Goal: Task Accomplishment & Management: Manage account settings

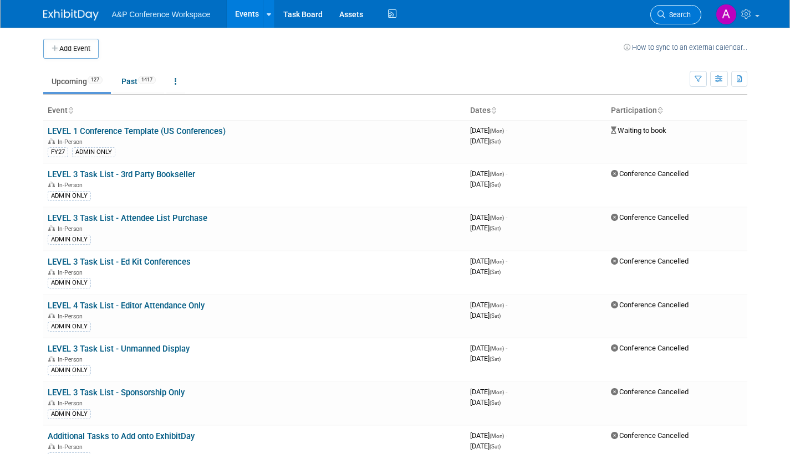
click at [676, 16] on span "Search" at bounding box center [677, 15] width 25 height 8
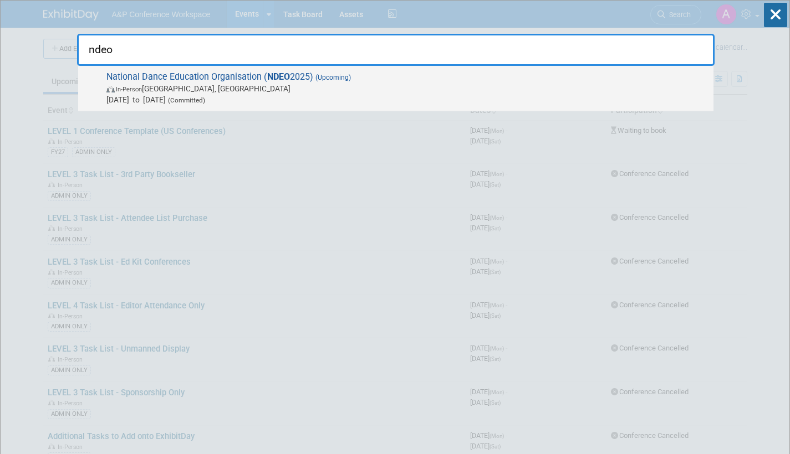
type input "ndeo"
click at [405, 90] on span "In-Person Detroit, MI" at bounding box center [406, 88] width 601 height 11
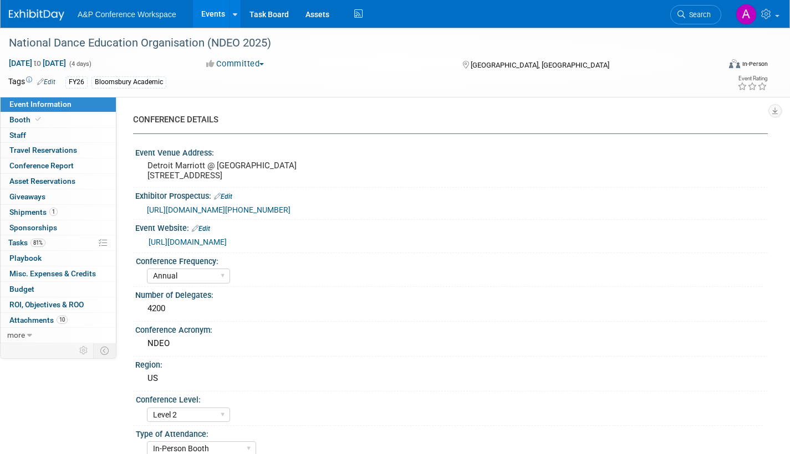
select select "Annual"
select select "Level 2"
select select "In-Person Booth"
select select "Drama & Performance Studies"
select select "Methuen Drama"
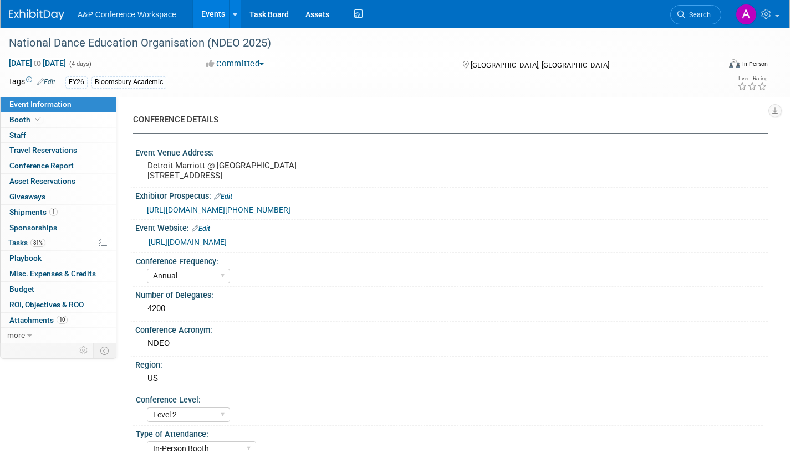
select select "Amanda Oney"
select select "Paige Papandrea"
select select "[PERSON_NAME]"
select select "Networking/Commissioning"
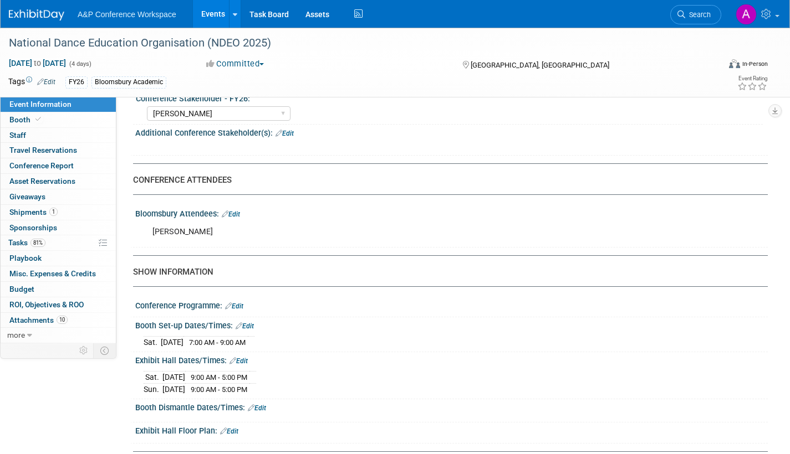
scroll to position [665, 0]
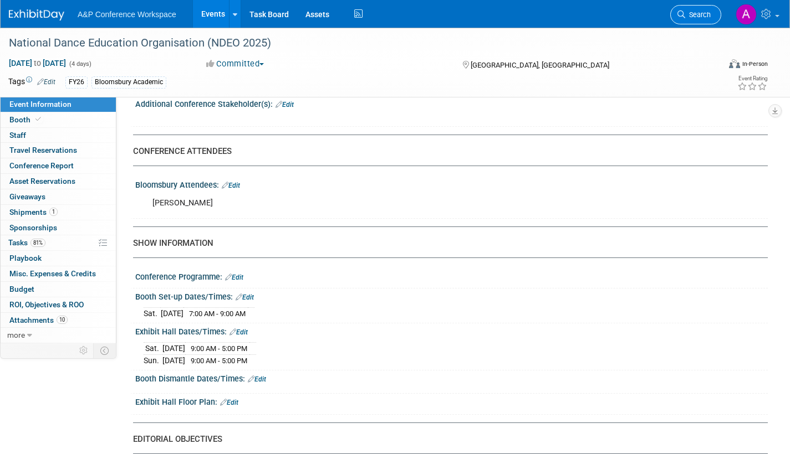
click at [705, 14] on span "Search" at bounding box center [697, 15] width 25 height 8
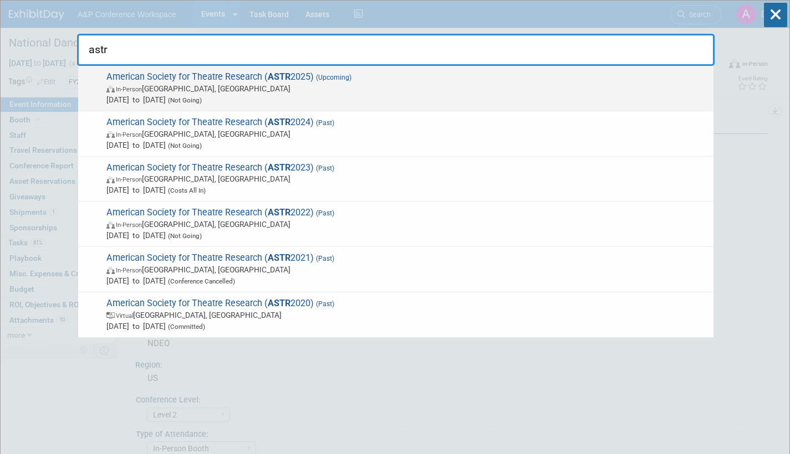
type input "astr"
click at [319, 83] on span "In-Person Denver, CO" at bounding box center [406, 88] width 601 height 11
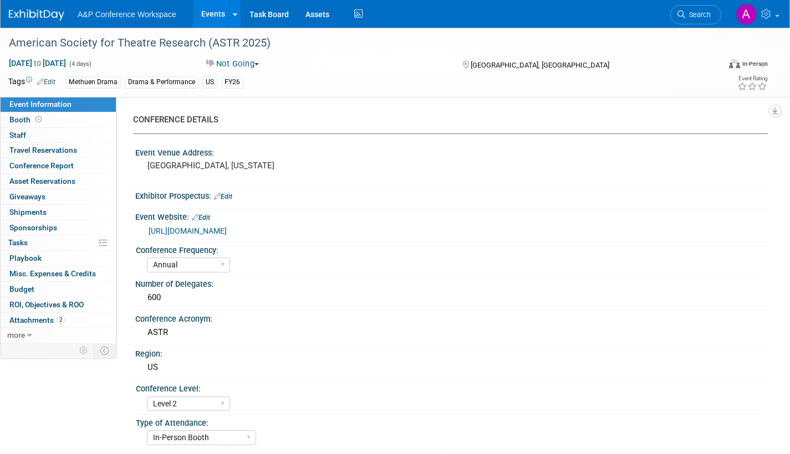
select select "Annual"
select select "Level 2"
select select "In-Person Booth"
select select "Drama & Performance Studies"
select select "Methuen Drama"
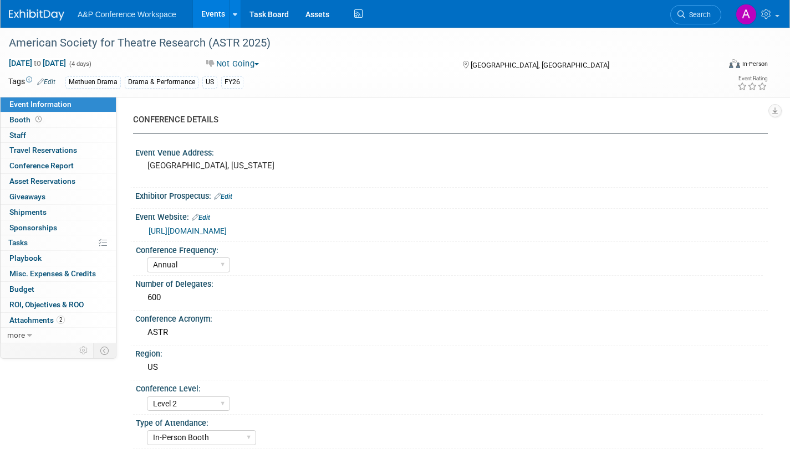
select select "Amanda Oney"
select select "Andy Boyd"
select select "Jenny Liddiard"
select select "Networking/Commissioning"
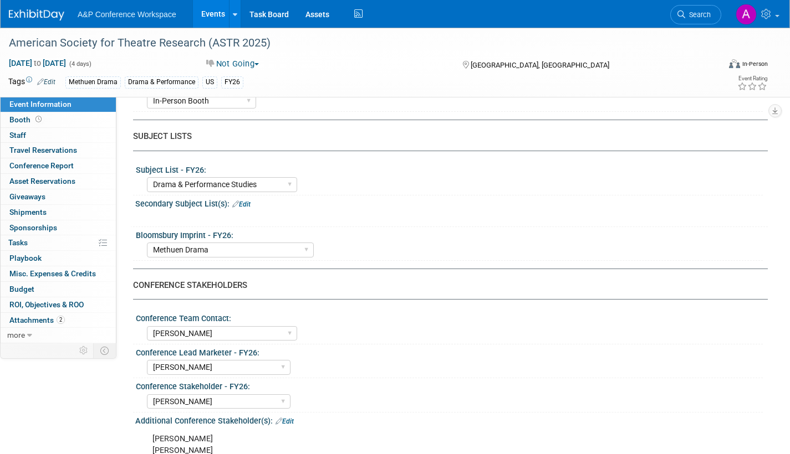
scroll to position [443, 0]
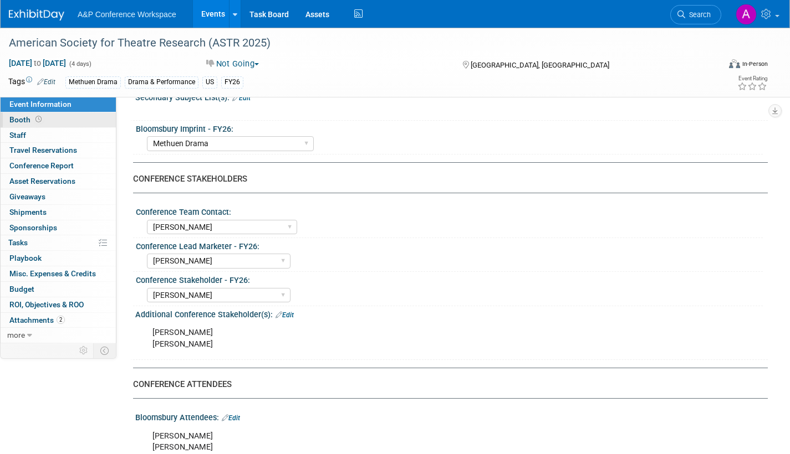
click at [22, 121] on span "Booth" at bounding box center [26, 119] width 34 height 9
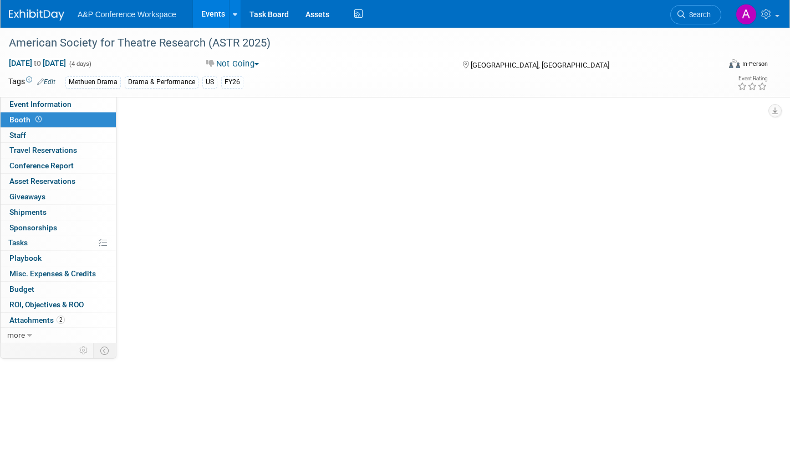
scroll to position [0, 0]
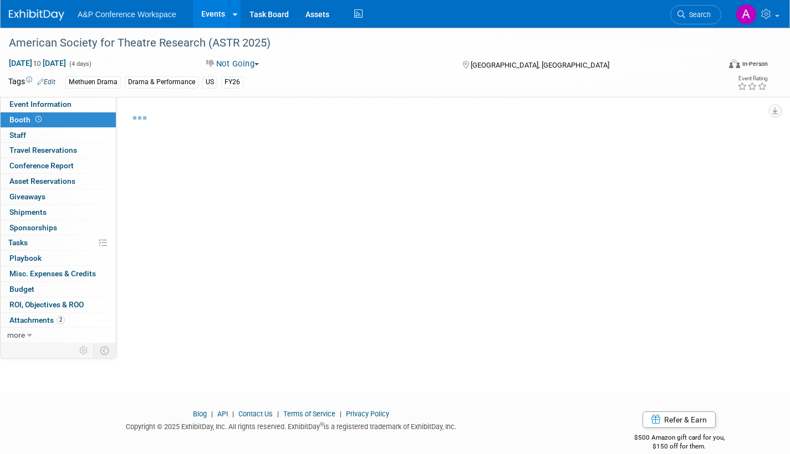
select select "BUMD"
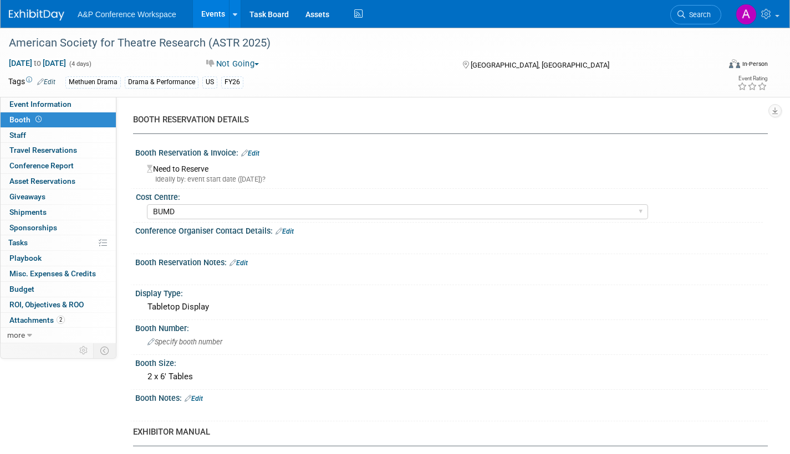
drag, startPoint x: 699, startPoint y: 11, endPoint x: 702, endPoint y: 19, distance: 9.3
click at [699, 11] on span "Search" at bounding box center [697, 15] width 25 height 8
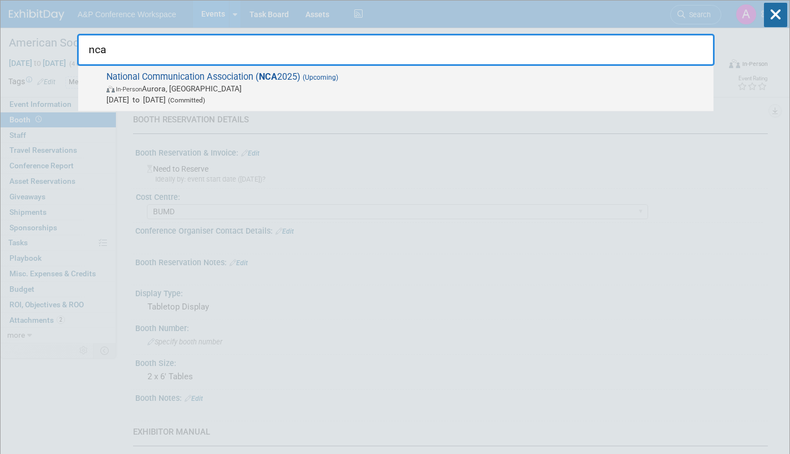
type input "nca"
click at [321, 83] on span "National Communication Association ( NCA 2025) (Upcoming) In-Person Aurora, CO …" at bounding box center [405, 88] width 605 height 34
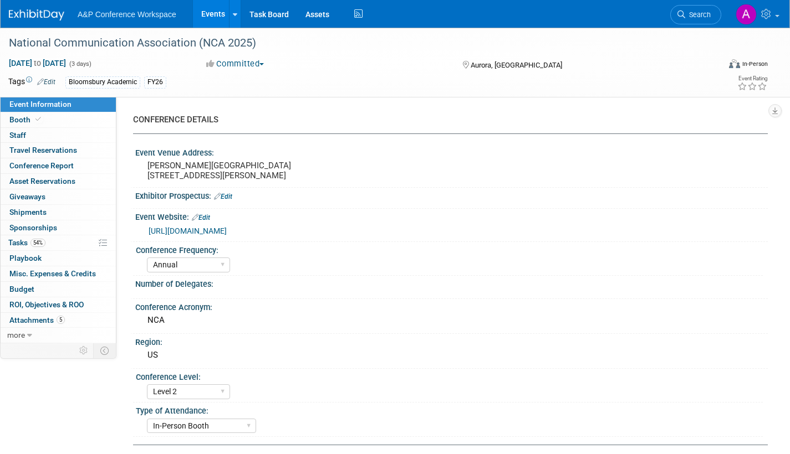
select select "Annual"
select select "Level 2"
select select "In-Person Booth"
select select "Communication"
select select "Bloomsbury Academic"
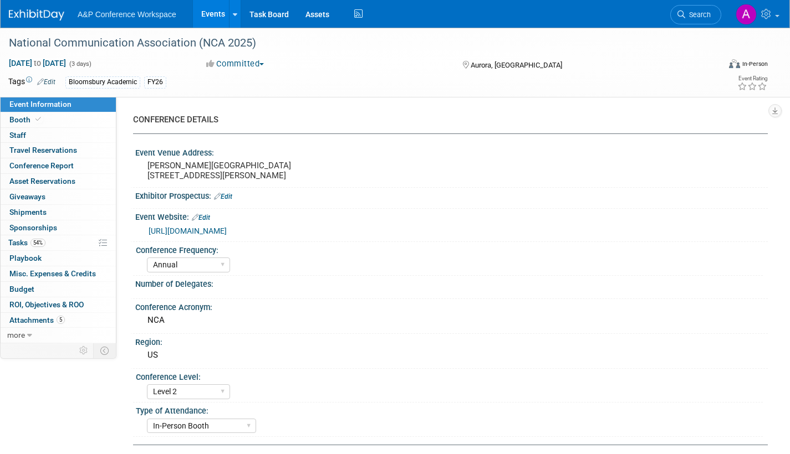
select select "[PERSON_NAME]"
select select "Networking/Commissioning"
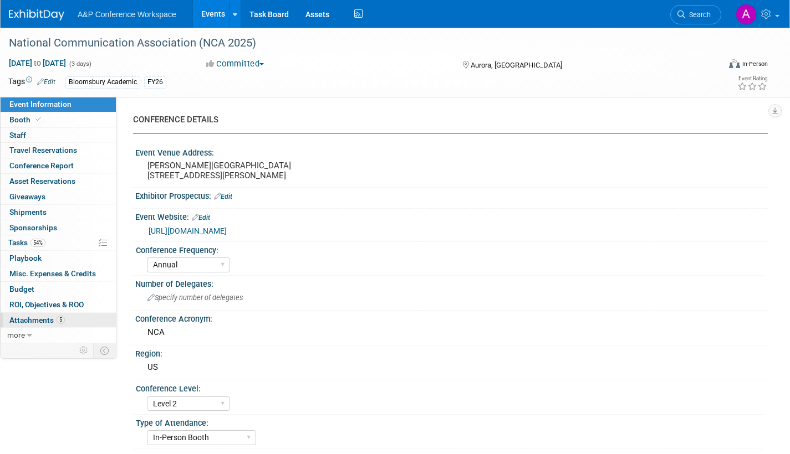
click at [38, 316] on span "Attachments 5" at bounding box center [36, 320] width 55 height 9
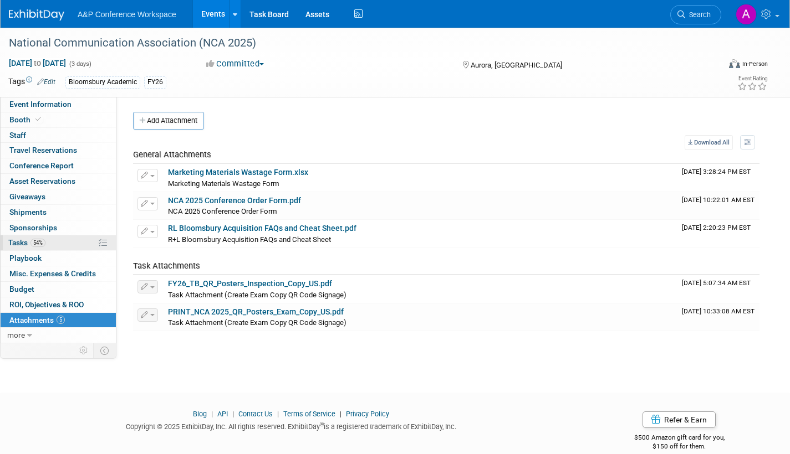
click at [16, 242] on span "Tasks 54%" at bounding box center [26, 242] width 37 height 9
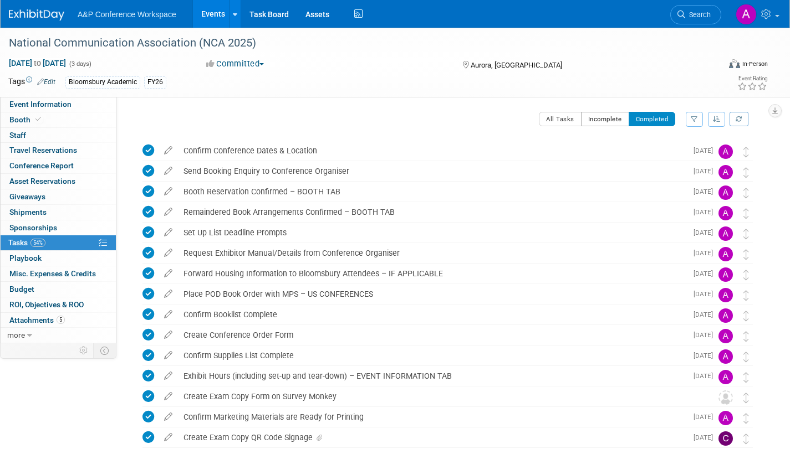
click at [600, 121] on button "Incomplete" at bounding box center [605, 119] width 48 height 14
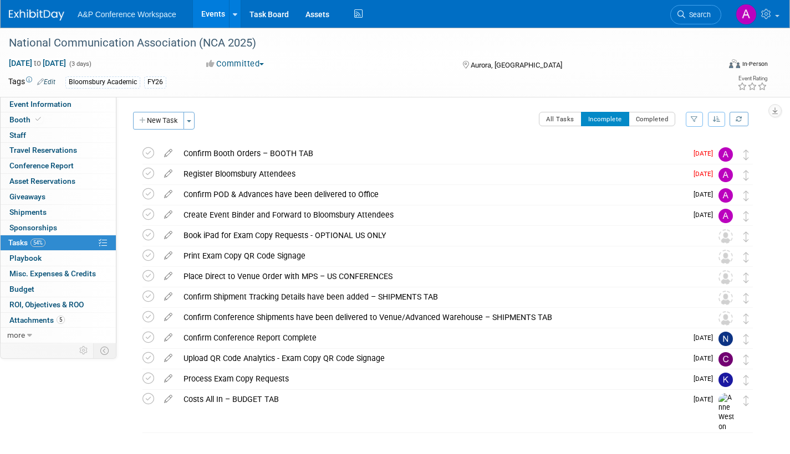
click at [697, 12] on span "Search" at bounding box center [697, 15] width 25 height 8
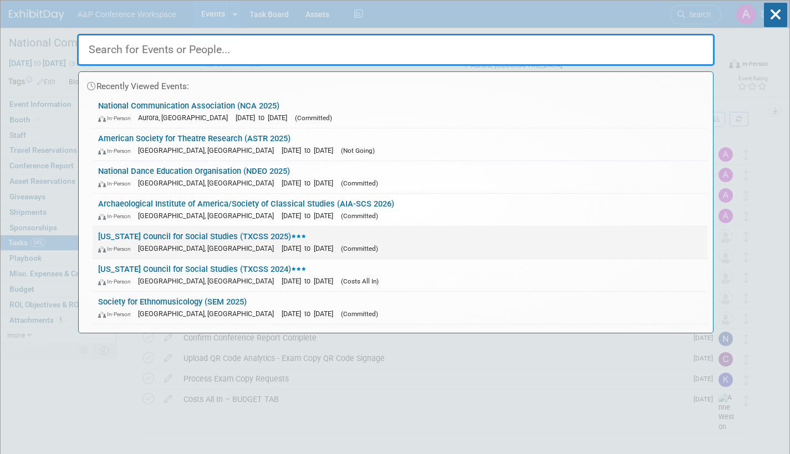
click at [237, 239] on link "Texas Council for Social Studies (TXCSS 2025) In-Person Frisco, TX Oct 29, 2025…" at bounding box center [400, 243] width 615 height 32
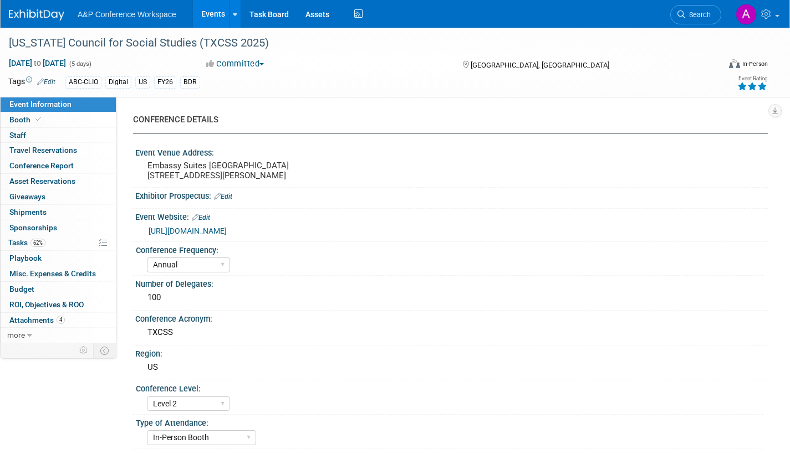
select select "Annual"
select select "Level 2"
select select "In-Person Booth"
select select "Schools"
select select "Bloomsbury Digital Resources"
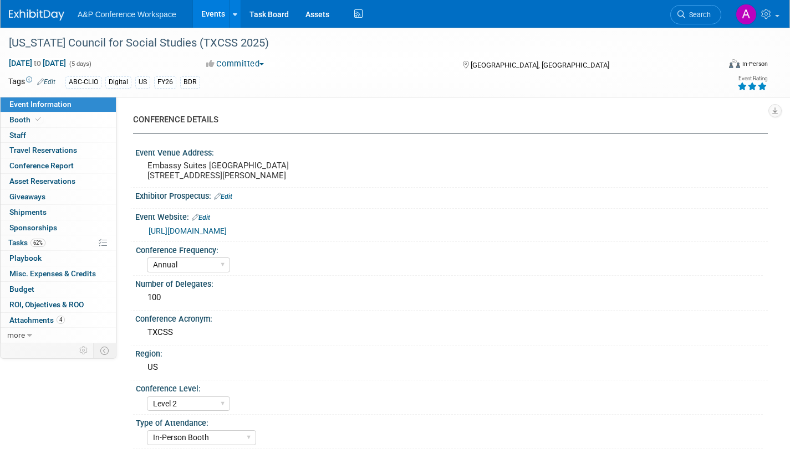
select select "[PERSON_NAME]"
select select "BDR Product Awareness and Trial Generation​"
click at [24, 116] on span "Booth" at bounding box center [26, 119] width 34 height 9
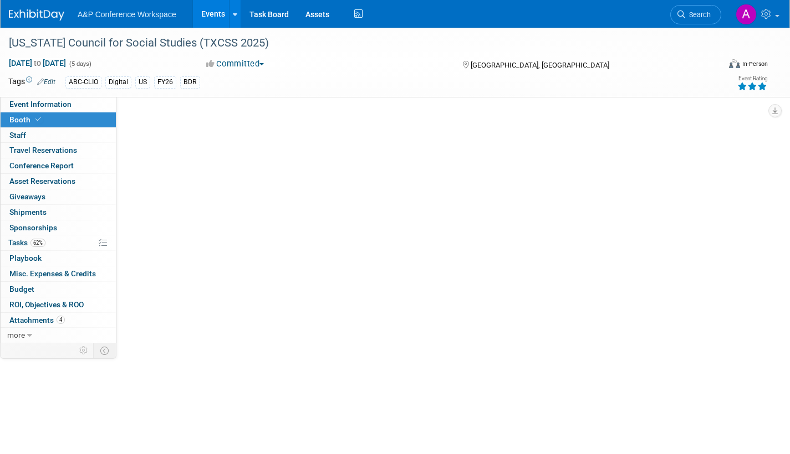
select select "CLDC - Digital/BDR"
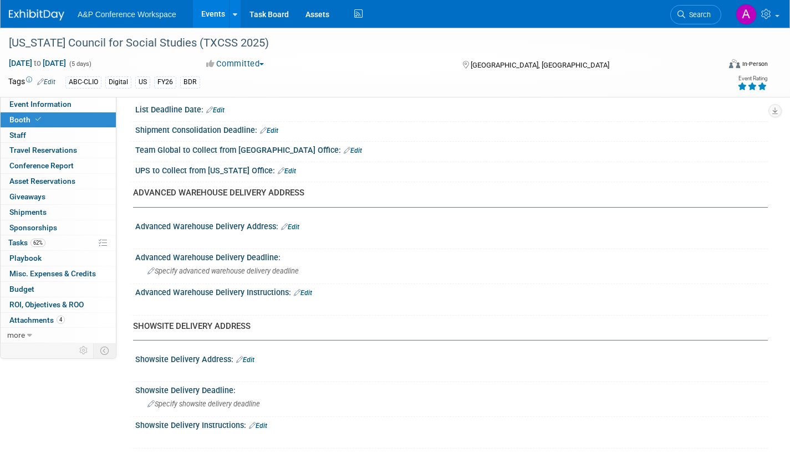
scroll to position [443, 0]
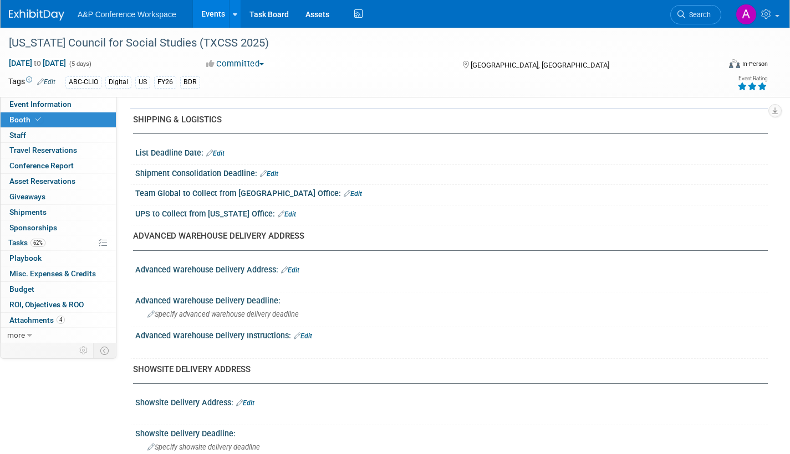
click at [293, 268] on link "Edit" at bounding box center [290, 271] width 18 height 8
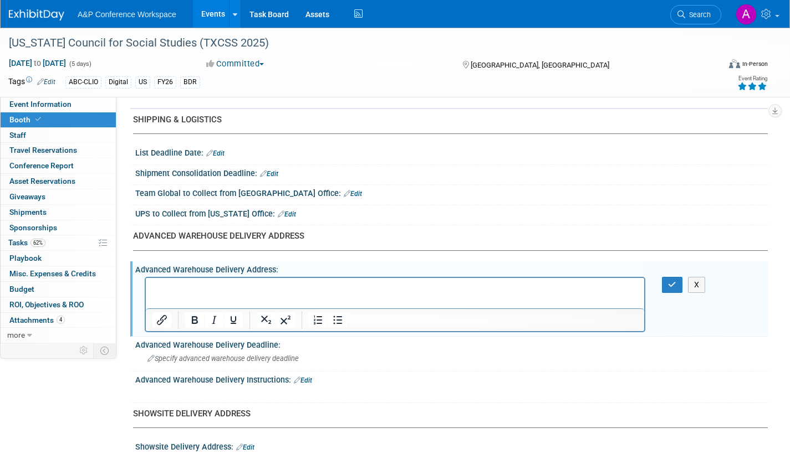
scroll to position [0, 0]
click at [171, 286] on p "Rich Text Area. Press ALT-0 for help." at bounding box center [394, 288] width 485 height 11
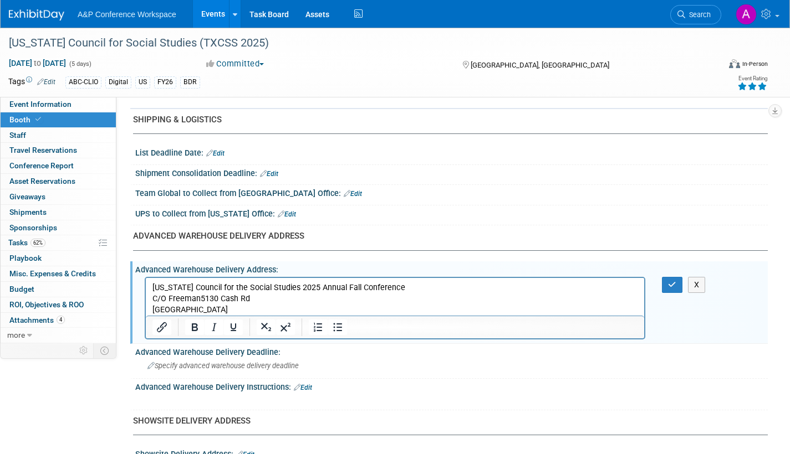
click at [156, 283] on p "Texas Council for the Social Studies 2025 Annual Fall Conference C/O Freeman513…" at bounding box center [394, 299] width 485 height 33
click at [670, 281] on icon "button" at bounding box center [672, 285] width 8 height 8
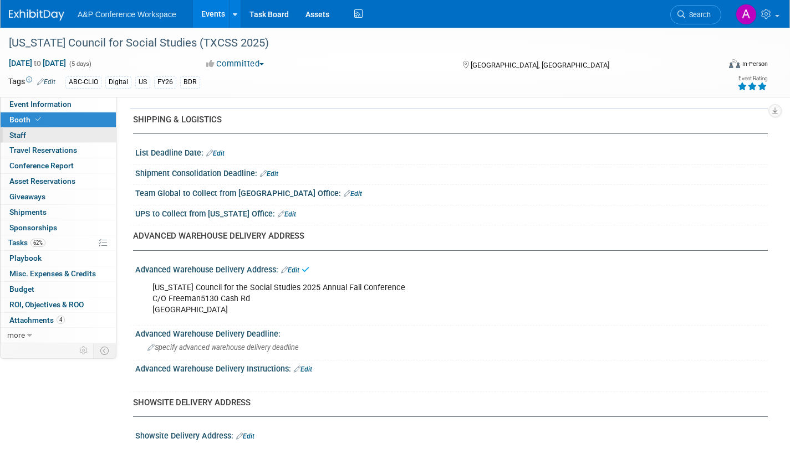
drag, startPoint x: 48, startPoint y: 100, endPoint x: 85, endPoint y: 137, distance: 52.1
click at [49, 100] on span "Event Information" at bounding box center [40, 104] width 62 height 9
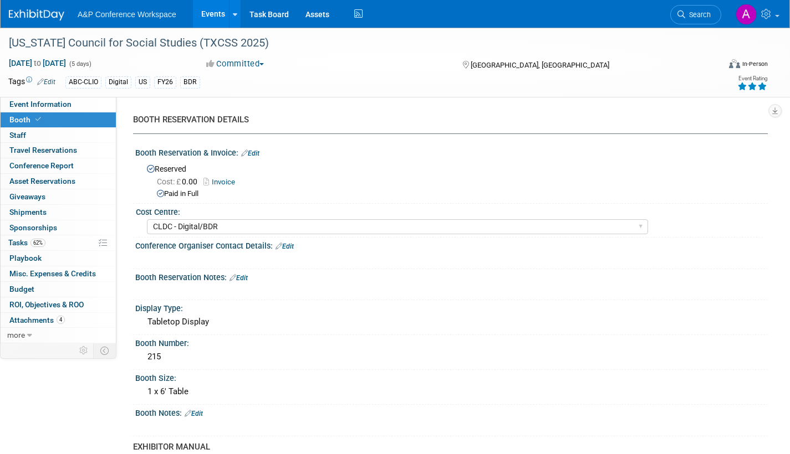
select select "Annual"
select select "Level 2"
select select "In-Person Booth"
select select "Schools"
select select "Bloomsbury Digital Resources"
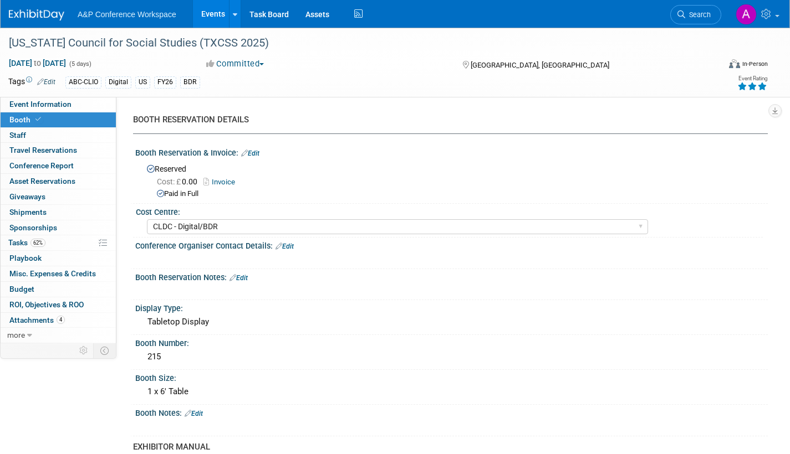
select select "[PERSON_NAME]"
select select "BDR Product Awareness and Trial Generation​"
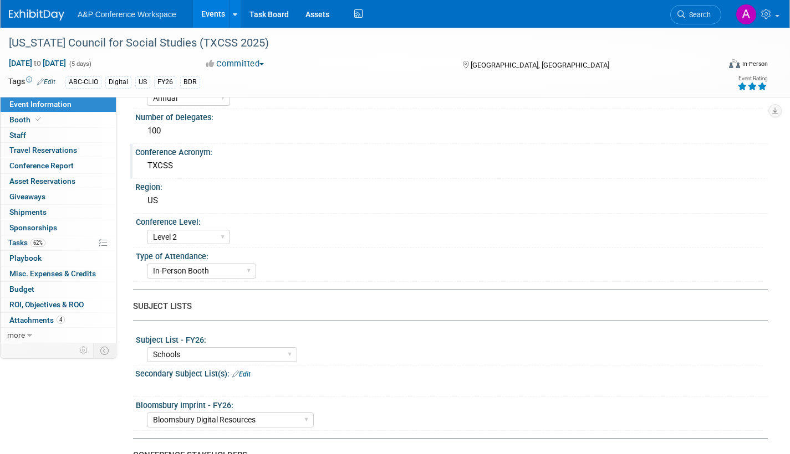
scroll to position [166, 0]
click at [9, 116] on link "Booth" at bounding box center [58, 119] width 115 height 15
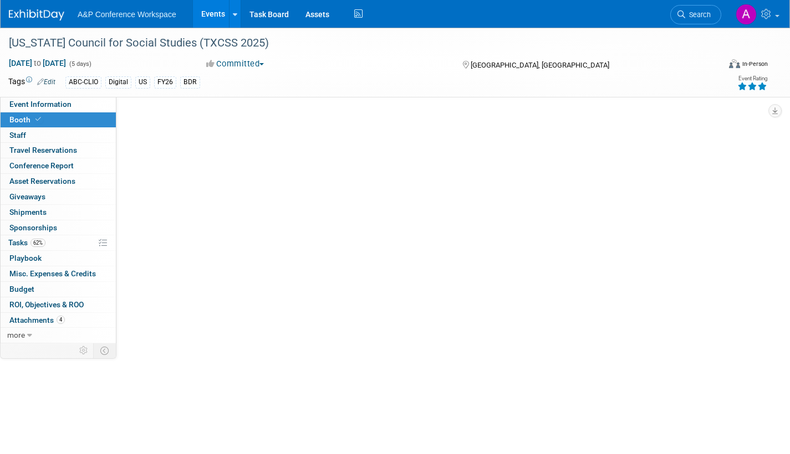
scroll to position [0, 0]
select select "CLDC - Digital/BDR"
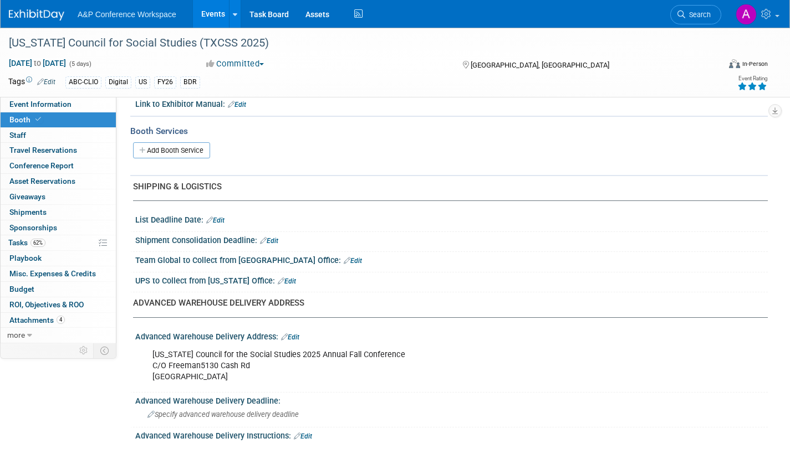
scroll to position [499, 0]
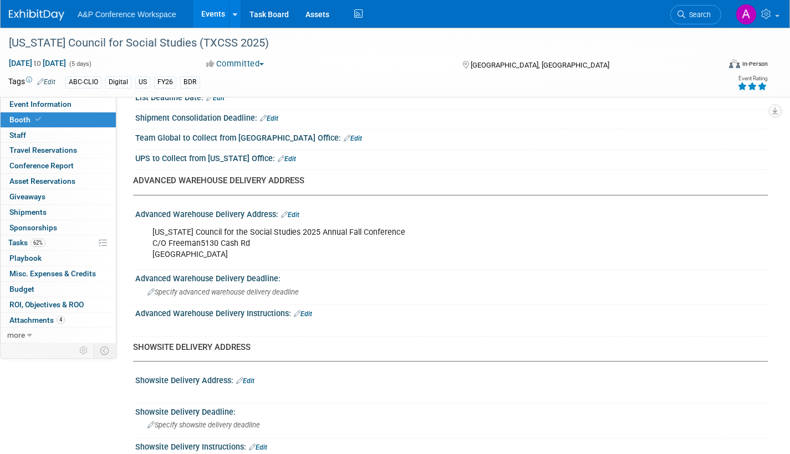
click at [293, 212] on link "Edit" at bounding box center [290, 215] width 18 height 8
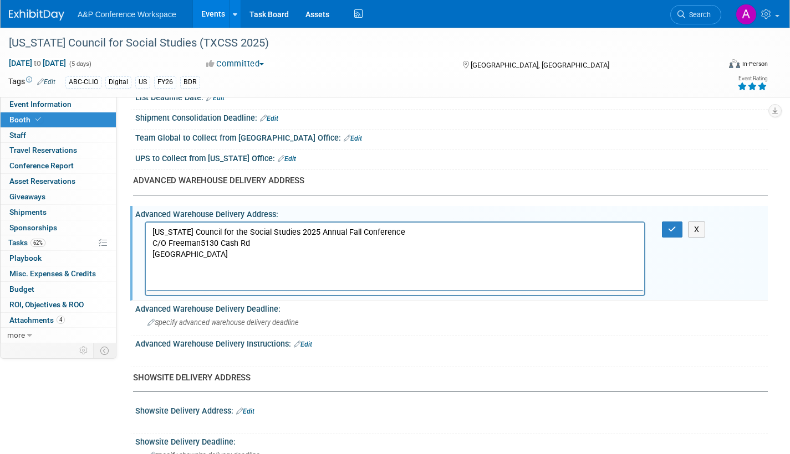
scroll to position [0, 0]
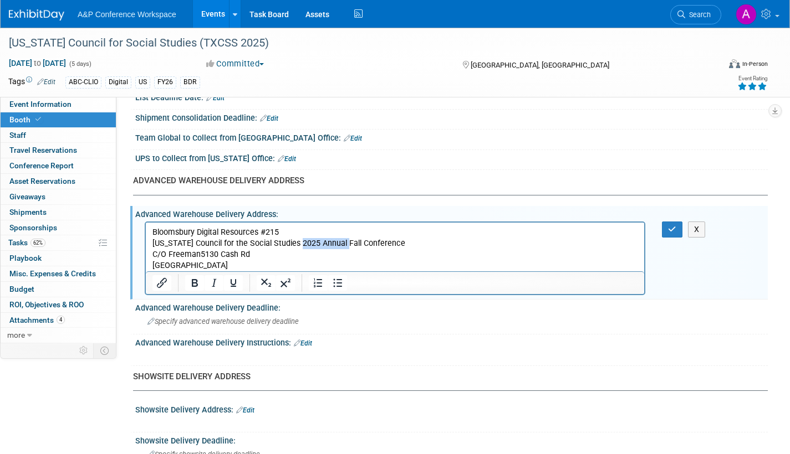
drag, startPoint x: 301, startPoint y: 243, endPoint x: 342, endPoint y: 243, distance: 41.0
click at [342, 243] on p "Texas Council for the Social Studies 2025 Annual Fall Conference C/O Freeman513…" at bounding box center [394, 254] width 485 height 33
click at [200, 253] on p "Texas Council for the Social Studies 2025 Conference C/O Freeman5130 Cash Rd Da…" at bounding box center [394, 254] width 485 height 33
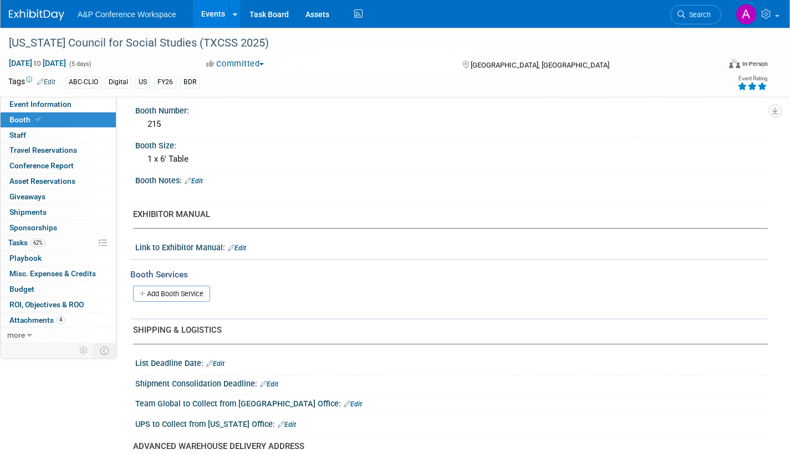
scroll to position [443, 0]
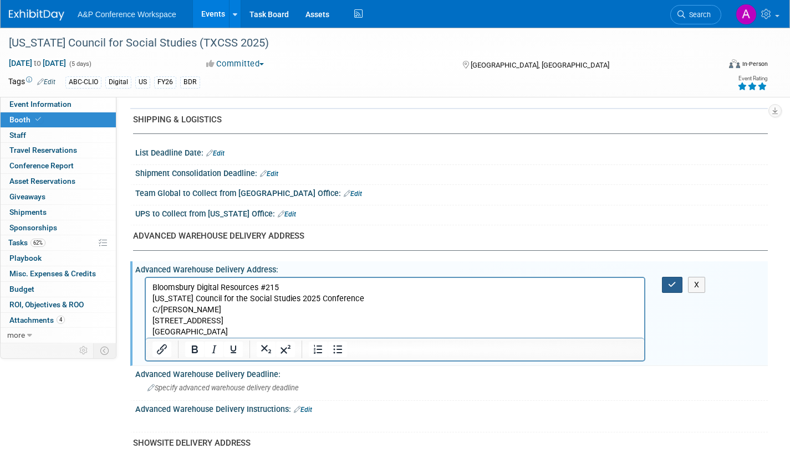
click at [674, 283] on icon "button" at bounding box center [672, 285] width 8 height 8
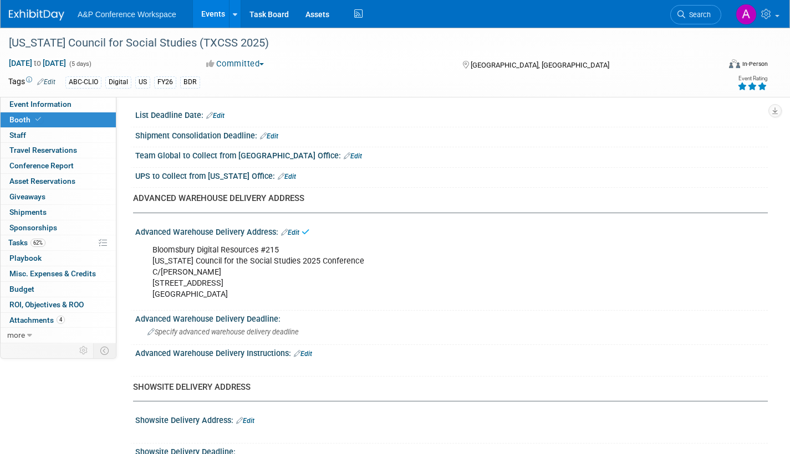
scroll to position [554, 0]
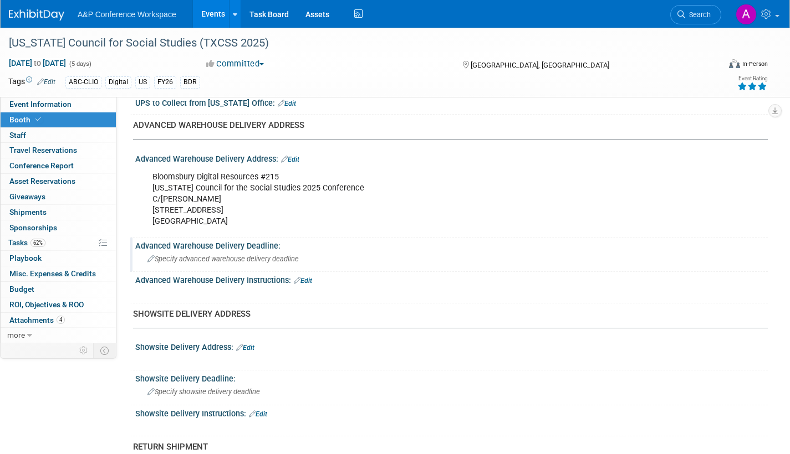
click at [213, 256] on span "Specify advanced warehouse delivery deadline" at bounding box center [222, 259] width 151 height 8
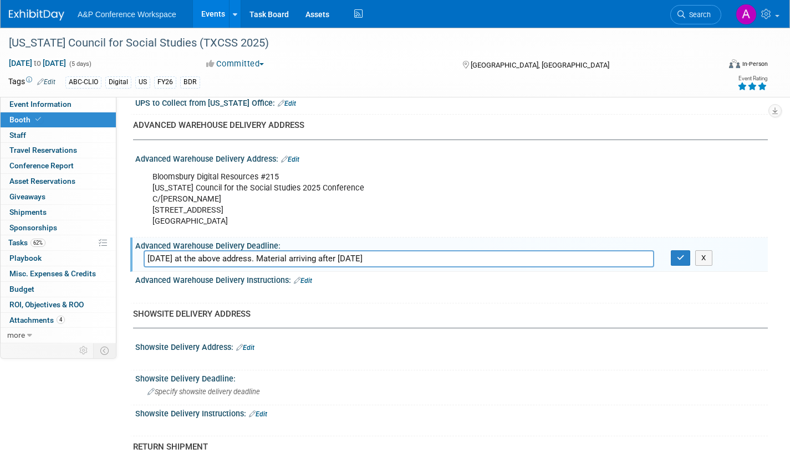
drag, startPoint x: 225, startPoint y: 258, endPoint x: 383, endPoint y: 264, distance: 158.0
click at [383, 264] on input "September 30, 2025 at the above address. Material arriving after October 23, 20…" at bounding box center [399, 258] width 510 height 17
type input "[DATE] - [DATE]"
click at [682, 258] on icon "button" at bounding box center [681, 257] width 8 height 7
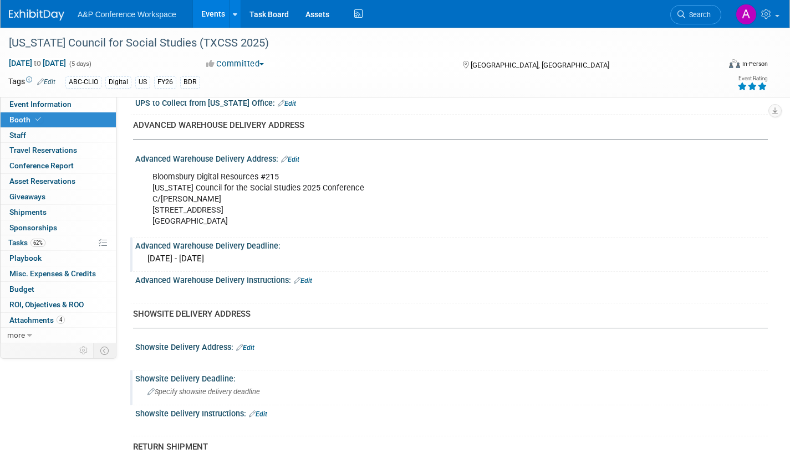
scroll to position [610, 0]
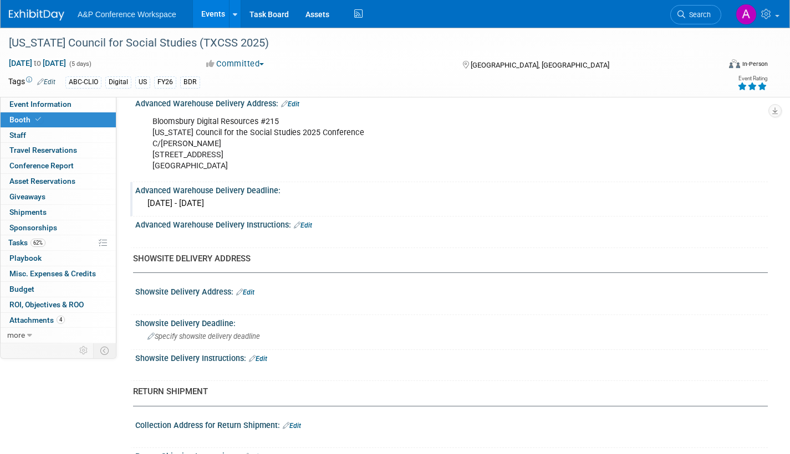
click at [251, 293] on link "Edit" at bounding box center [245, 293] width 18 height 8
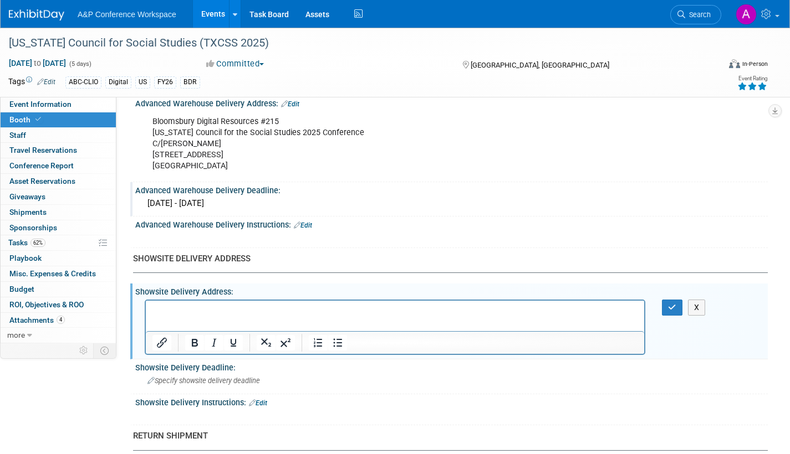
scroll to position [0, 0]
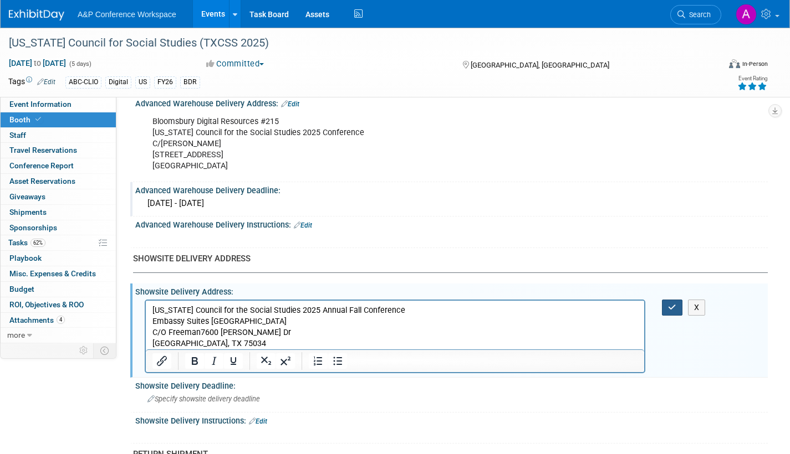
click at [676, 306] on icon "button" at bounding box center [672, 308] width 8 height 8
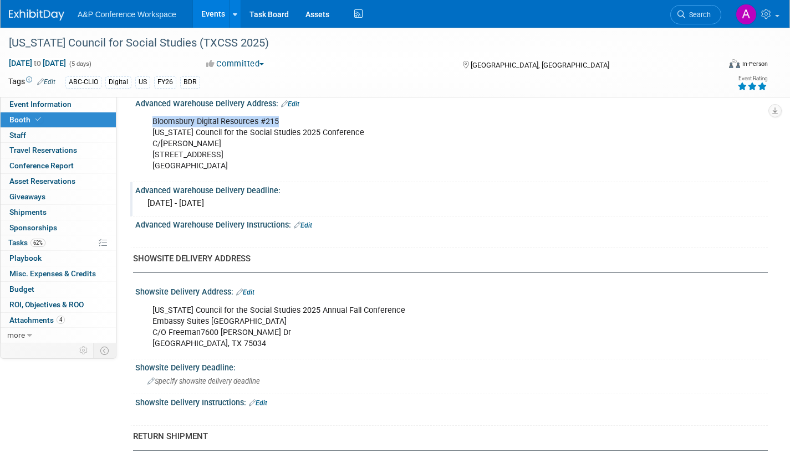
drag, startPoint x: 282, startPoint y: 119, endPoint x: 153, endPoint y: 124, distance: 128.1
click at [153, 124] on div "Bloomsbury Digital Resources #215 Texas Council for the Social Studies 2025 Con…" at bounding box center [395, 144] width 500 height 66
copy div "Bloomsbury Digital Resources #215"
click at [252, 289] on link "Edit" at bounding box center [245, 293] width 18 height 8
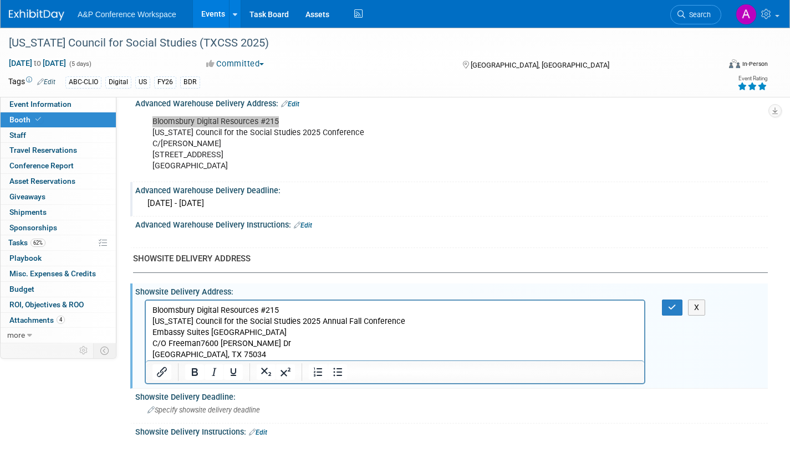
click at [345, 321] on p "Texas Council for the Social Studies 2025 Annual Fall Conference Embassy Suites…" at bounding box center [394, 338] width 485 height 44
click at [300, 332] on p "Texas Council for the Social Studies 2025 Conference Embassy Suites Frisco Hote…" at bounding box center [394, 338] width 485 height 44
click at [316, 330] on p "Texas Council for the Social Studies 2025 Conference Embassy Suites Frisco Hote…" at bounding box center [394, 338] width 485 height 44
drag, startPoint x: 200, startPoint y: 342, endPoint x: 245, endPoint y: 342, distance: 44.9
click at [201, 342] on p "Texas Council for the Social Studies 2025 Conference Embassy Suites Frisco Hote…" at bounding box center [394, 338] width 485 height 44
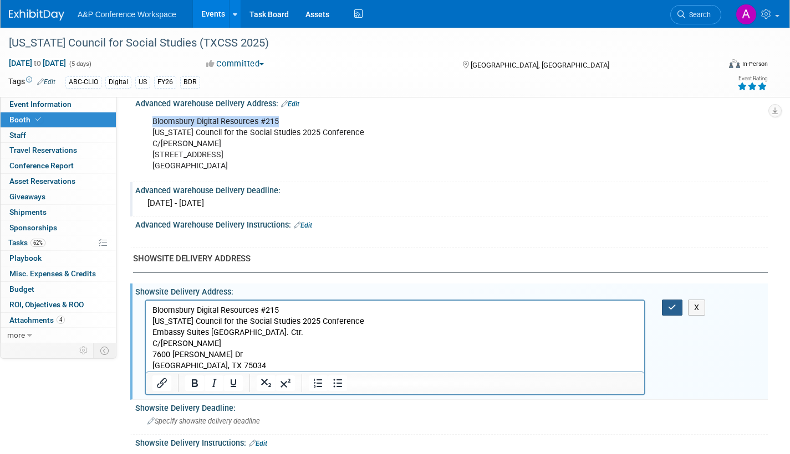
click at [677, 306] on button "button" at bounding box center [672, 308] width 21 height 16
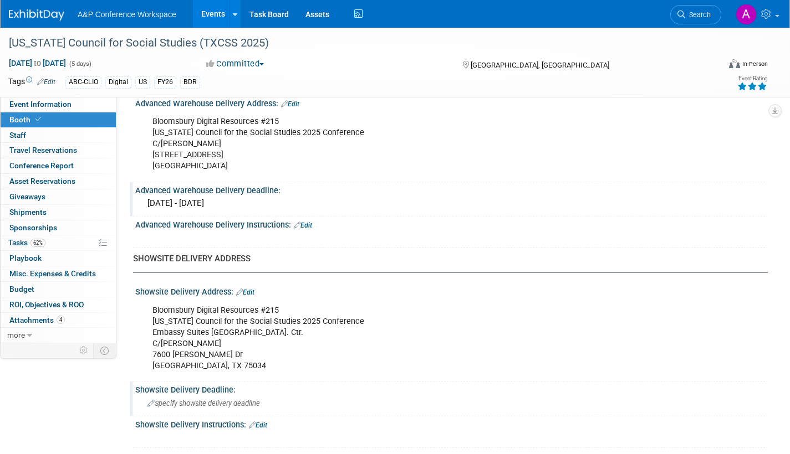
click at [186, 408] on div "Specify showsite delivery deadline" at bounding box center [452, 403] width 616 height 17
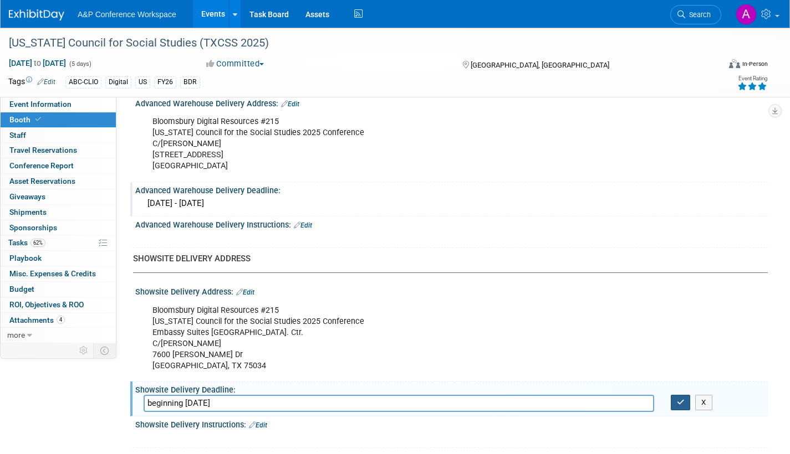
type input "beginning [DATE]"
click at [680, 404] on icon "button" at bounding box center [681, 402] width 8 height 7
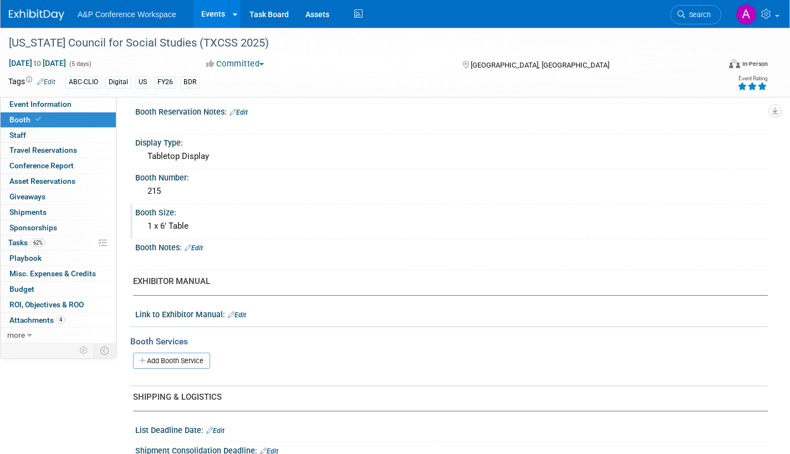
scroll to position [166, 0]
click at [43, 104] on span "Event Information" at bounding box center [40, 104] width 62 height 9
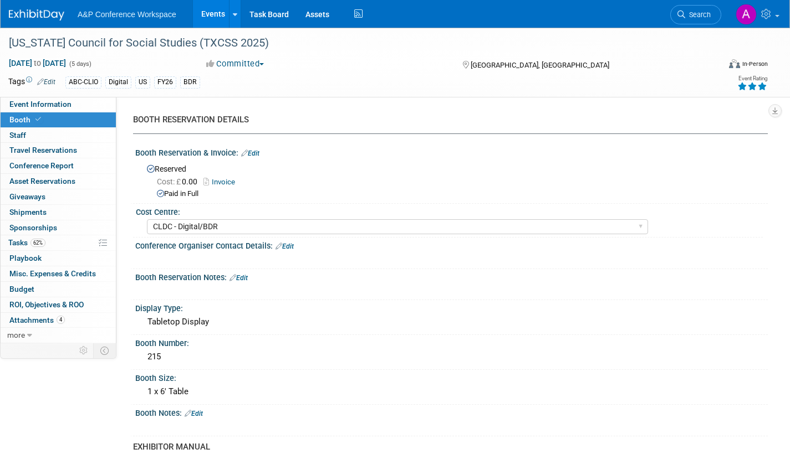
select select "Annual"
select select "Level 2"
select select "In-Person Booth"
select select "Schools"
select select "Bloomsbury Digital Resources"
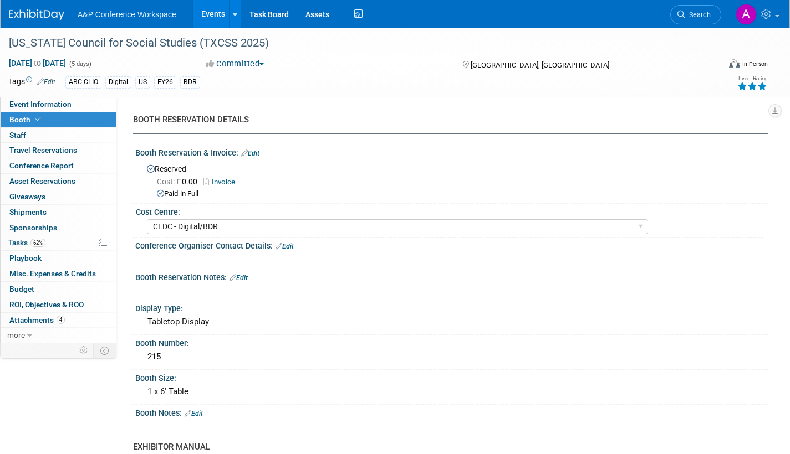
select select "[PERSON_NAME]"
select select "BDR Product Awareness and Trial Generation​"
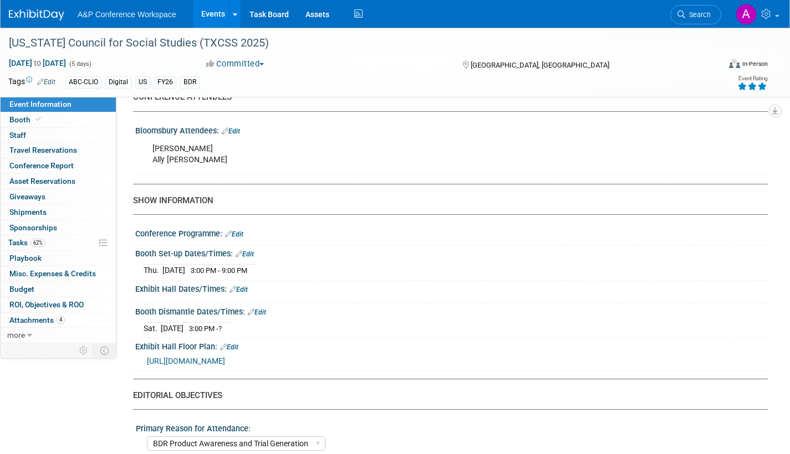
scroll to position [720, 0]
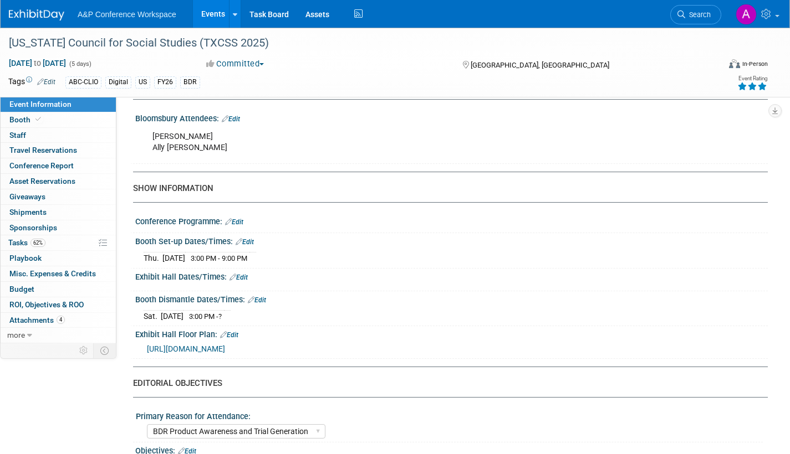
click at [245, 282] on link "Edit" at bounding box center [238, 278] width 18 height 8
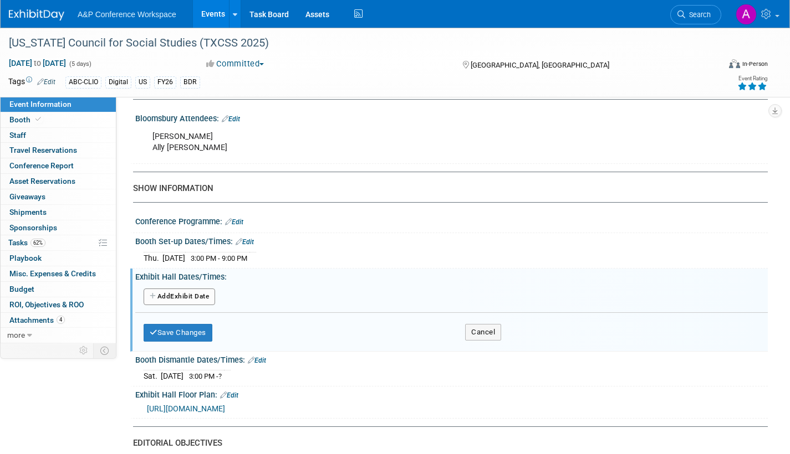
click at [183, 304] on button "Add Another Exhibit Date" at bounding box center [179, 297] width 71 height 17
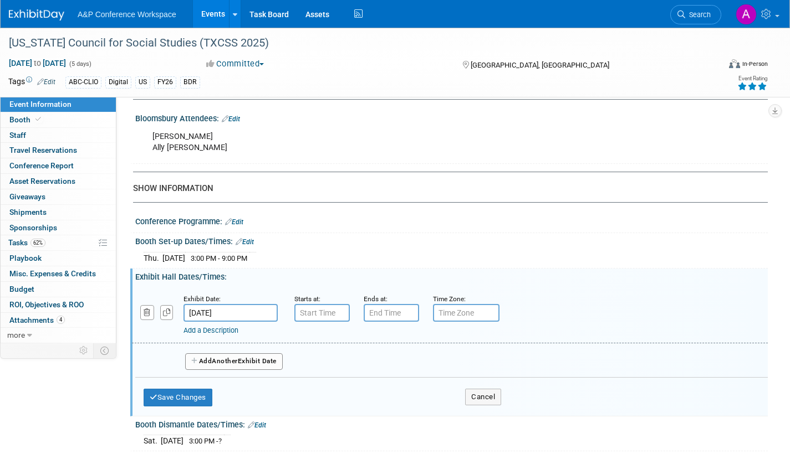
click at [247, 322] on input "[DATE]" at bounding box center [230, 313] width 94 height 18
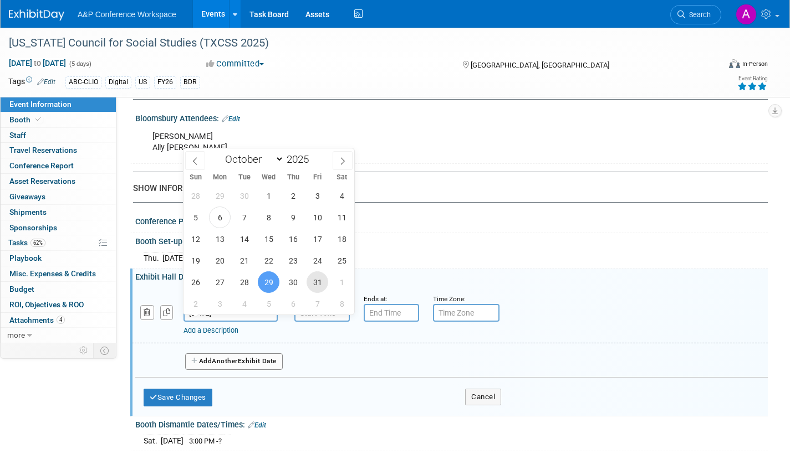
click at [316, 284] on span "31" at bounding box center [317, 283] width 22 height 22
type input "[DATE]"
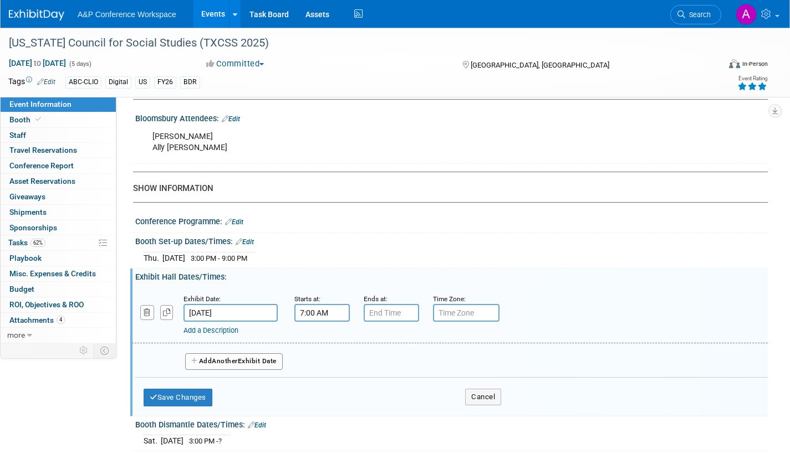
click at [320, 322] on input "7:00 AM" at bounding box center [321, 313] width 55 height 18
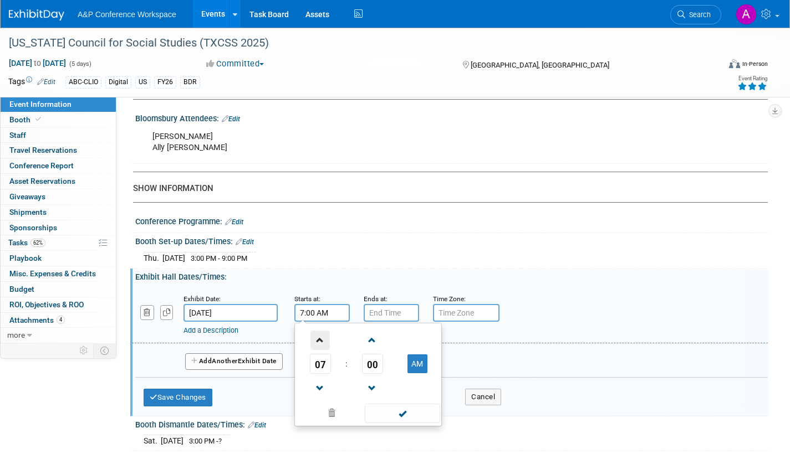
click at [315, 345] on span at bounding box center [319, 340] width 19 height 19
type input "9:00 AM"
drag, startPoint x: 388, startPoint y: 423, endPoint x: 381, endPoint y: 338, distance: 85.1
click at [388, 422] on span at bounding box center [402, 413] width 75 height 19
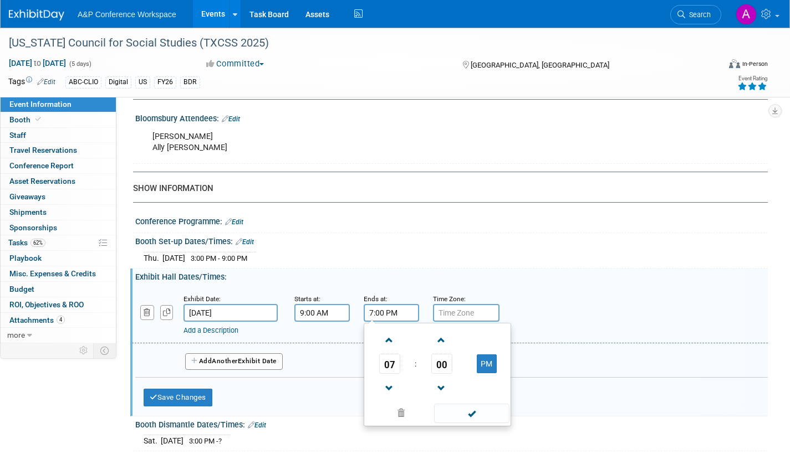
click at [380, 322] on input "7:00 PM" at bounding box center [391, 313] width 55 height 18
click at [391, 396] on span at bounding box center [389, 388] width 19 height 19
type input "5:00 PM"
click at [465, 419] on span at bounding box center [471, 413] width 75 height 19
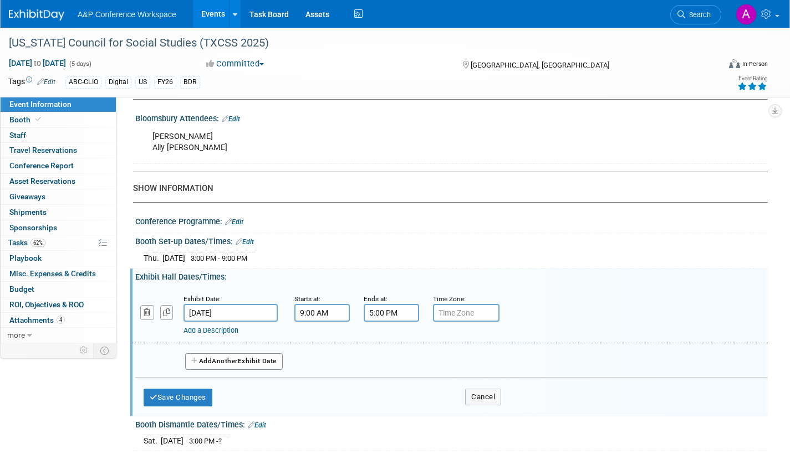
click at [257, 370] on button "Add Another Exhibit Date" at bounding box center [234, 362] width 98 height 17
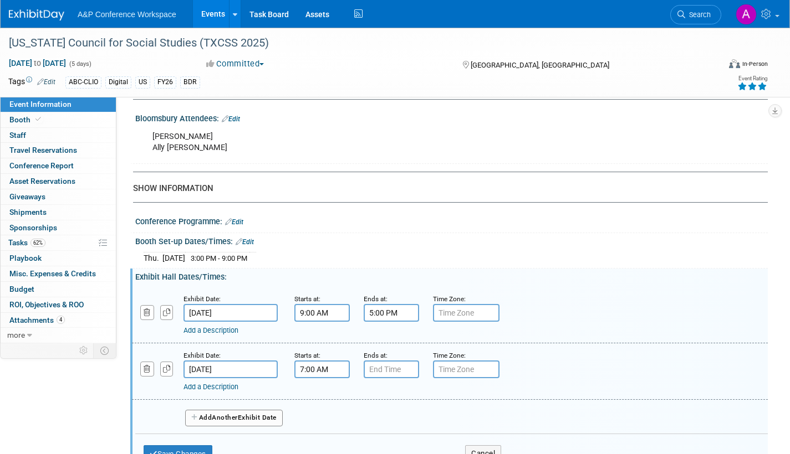
click at [328, 378] on input "7:00 AM" at bounding box center [321, 370] width 55 height 18
click at [319, 404] on span at bounding box center [319, 396] width 19 height 19
type input "8:00 AM"
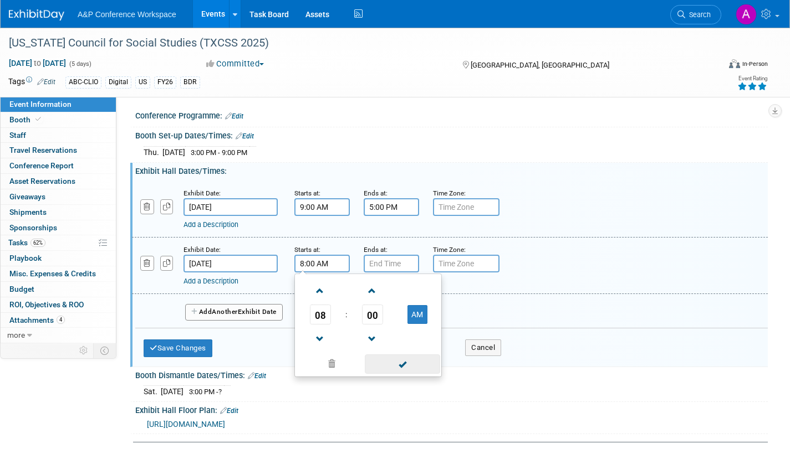
scroll to position [831, 0]
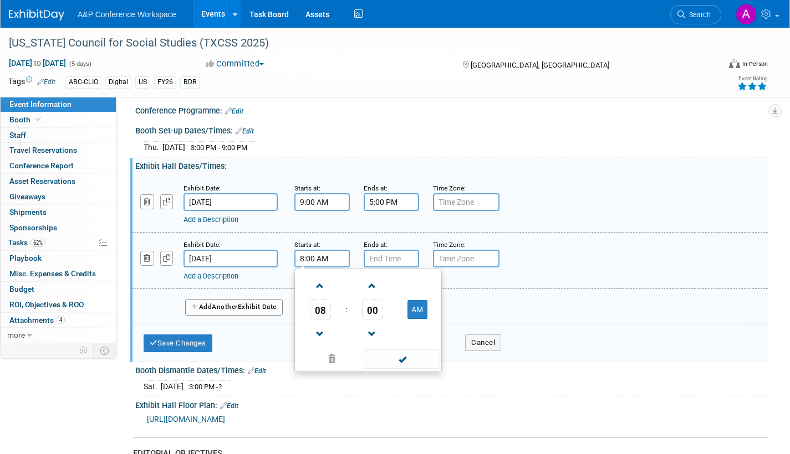
drag, startPoint x: 398, startPoint y: 365, endPoint x: 403, endPoint y: 323, distance: 42.4
click at [399, 365] on span at bounding box center [402, 359] width 75 height 19
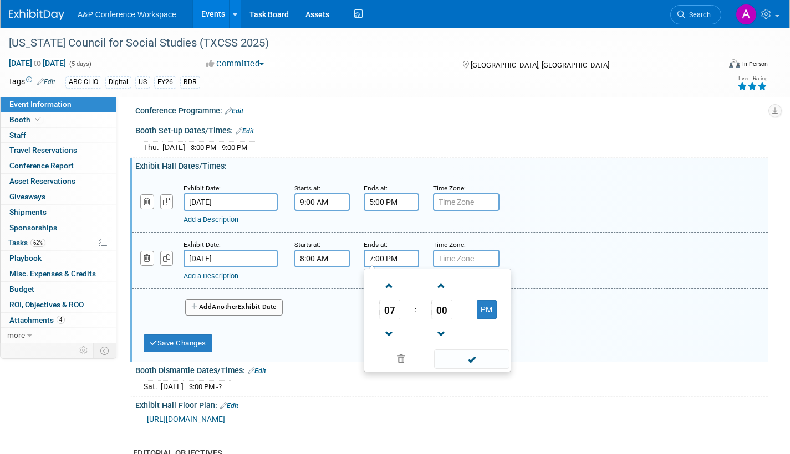
click at [408, 259] on input "7:00 PM" at bounding box center [391, 259] width 55 height 18
click at [389, 344] on span at bounding box center [389, 334] width 19 height 19
click at [388, 344] on span at bounding box center [389, 334] width 19 height 19
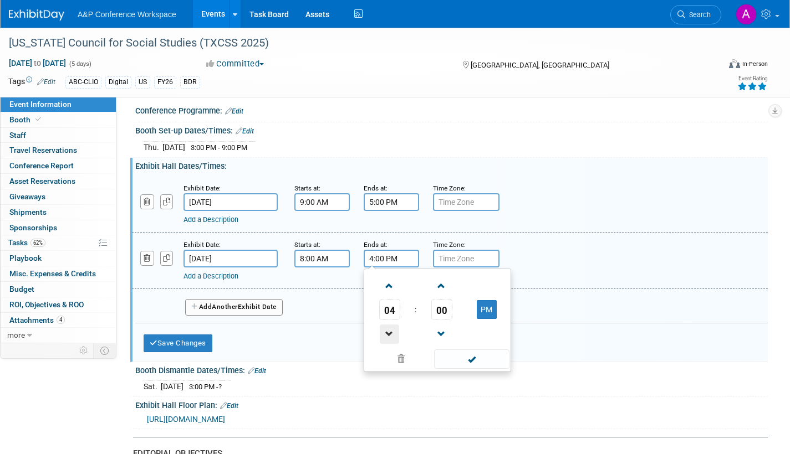
type input "3:00 PM"
click at [458, 369] on span at bounding box center [471, 359] width 75 height 19
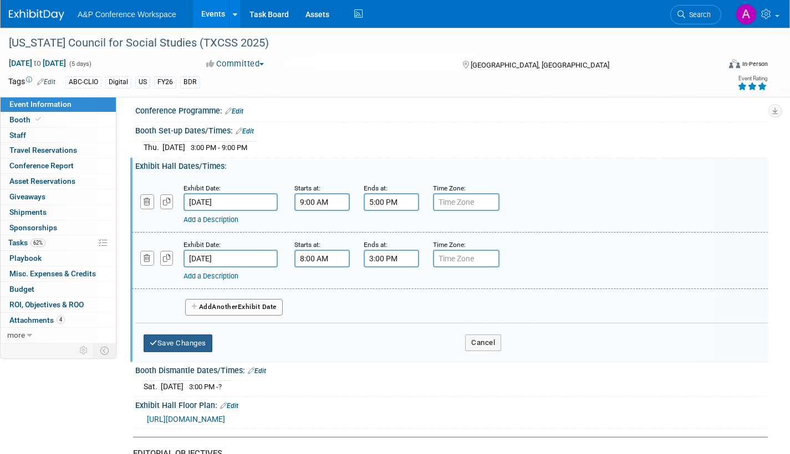
click at [196, 351] on button "Save Changes" at bounding box center [178, 344] width 69 height 18
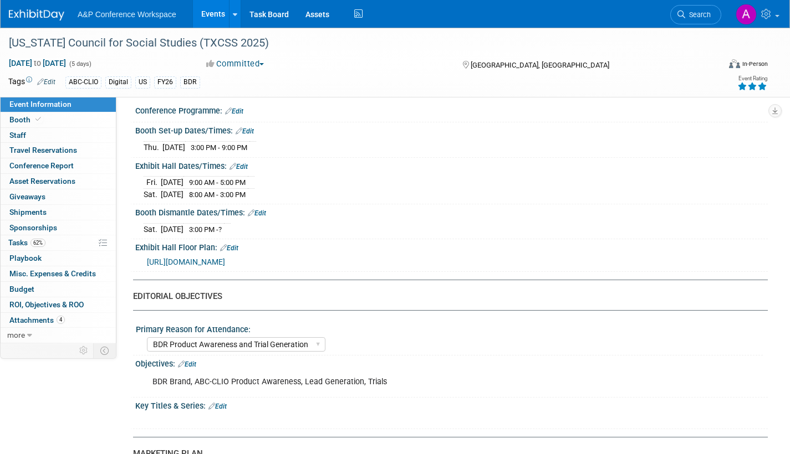
click at [266, 217] on link "Edit" at bounding box center [257, 213] width 18 height 8
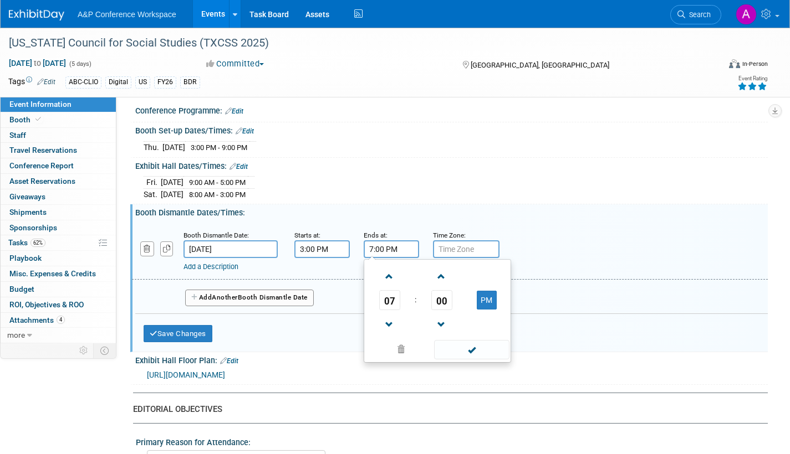
click at [385, 257] on input "7:00 PM" at bounding box center [391, 249] width 55 height 18
click at [391, 332] on span at bounding box center [389, 324] width 19 height 19
click at [391, 333] on span at bounding box center [389, 324] width 19 height 19
type input "5:00 PM"
click at [463, 360] on span at bounding box center [471, 349] width 75 height 19
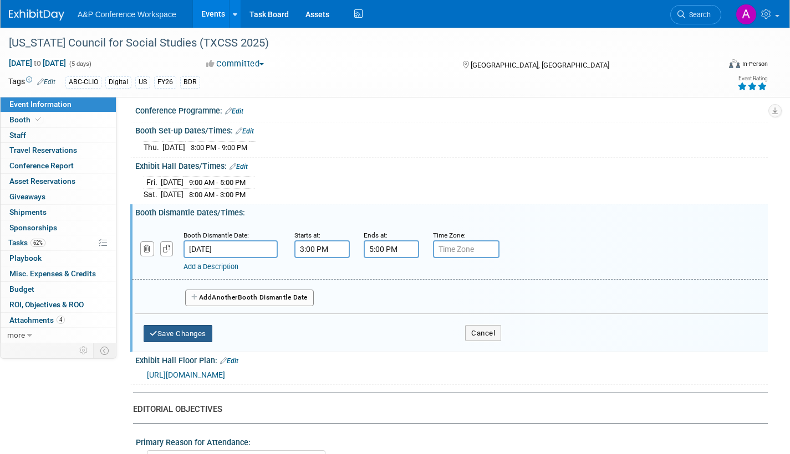
click at [185, 340] on button "Save Changes" at bounding box center [178, 334] width 69 height 18
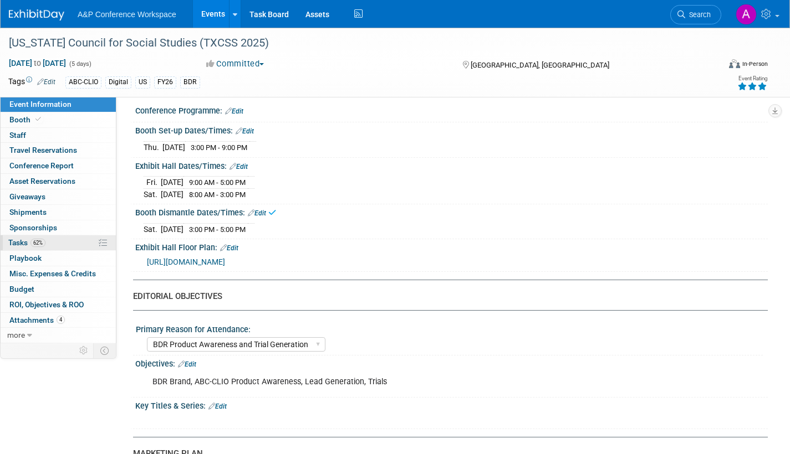
click at [17, 239] on span "Tasks 62%" at bounding box center [26, 242] width 37 height 9
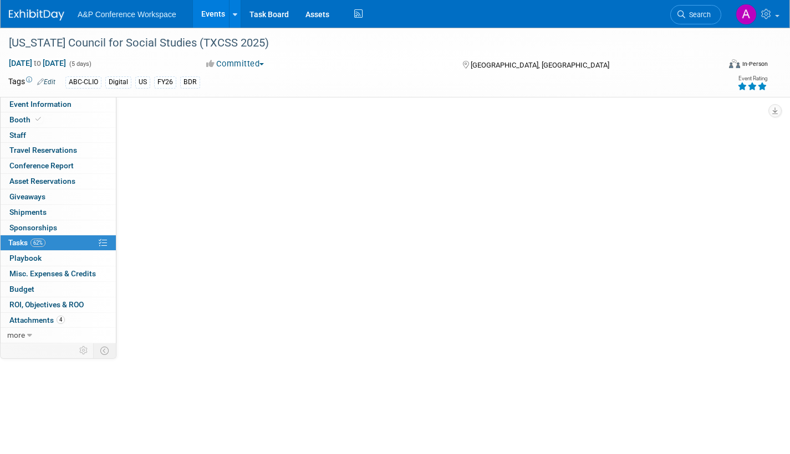
scroll to position [0, 0]
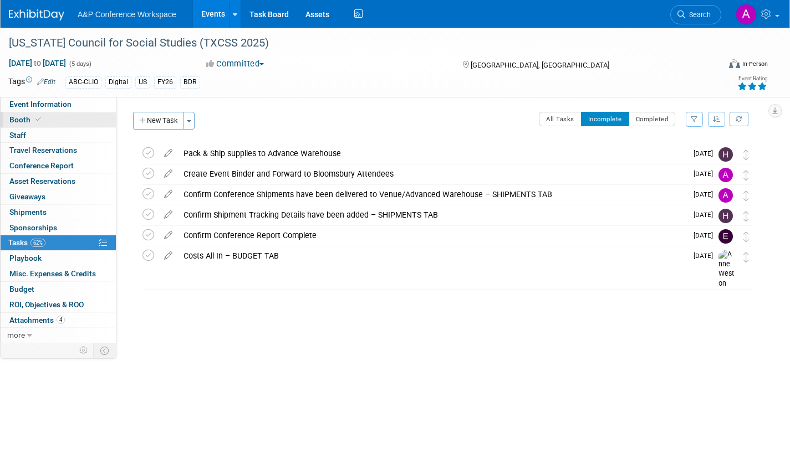
click at [16, 116] on span "Booth" at bounding box center [26, 119] width 34 height 9
select select "CLDC - Digital/BDR"
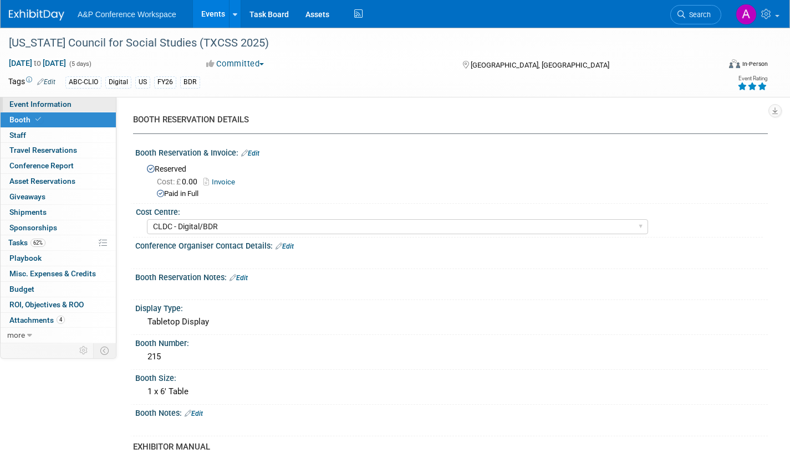
click at [14, 100] on span "Event Information" at bounding box center [40, 104] width 62 height 9
select select "Annual"
select select "Level 2"
select select "In-Person Booth"
select select "Schools"
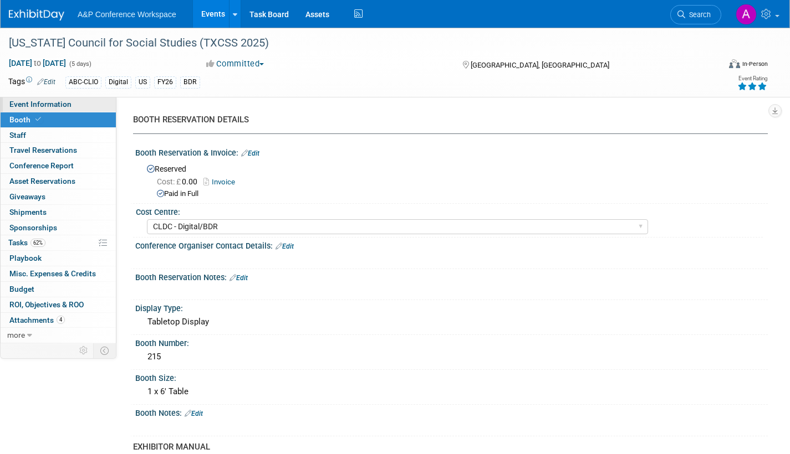
select select "Bloomsbury Digital Resources"
select select "[PERSON_NAME]"
select select "BDR Product Awareness and Trial Generation​"
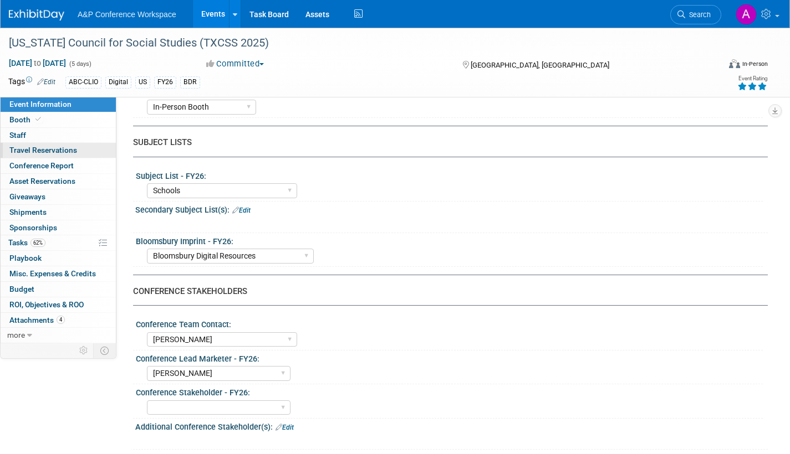
scroll to position [166, 0]
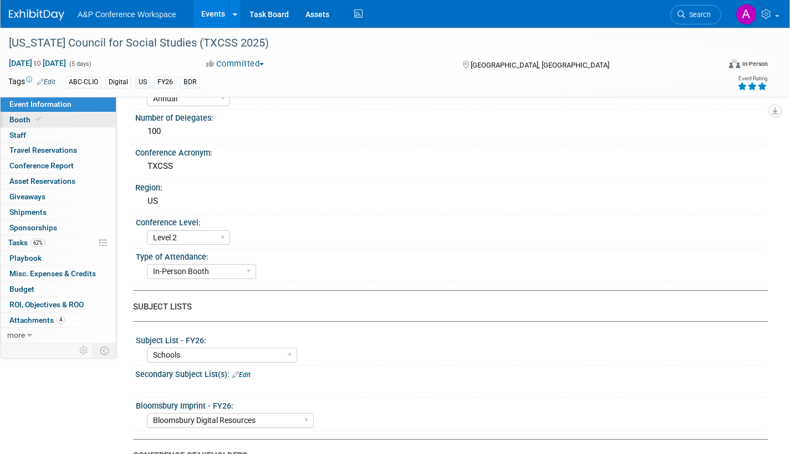
click at [7, 121] on link "Booth" at bounding box center [58, 119] width 115 height 15
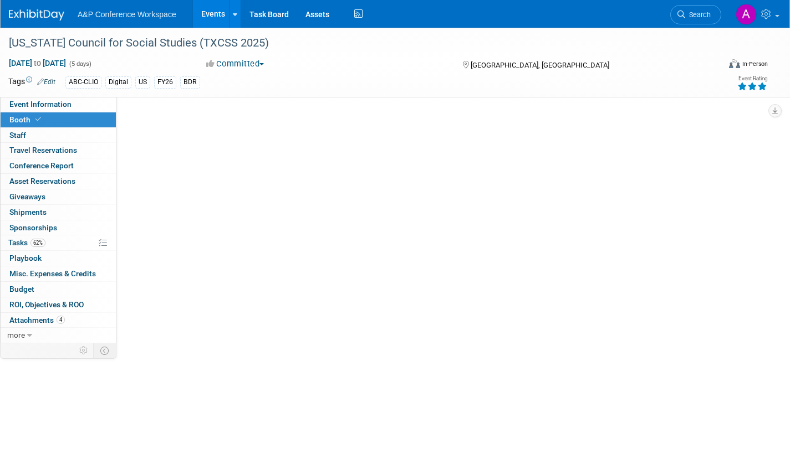
scroll to position [0, 0]
select select "CLDC - Digital/BDR"
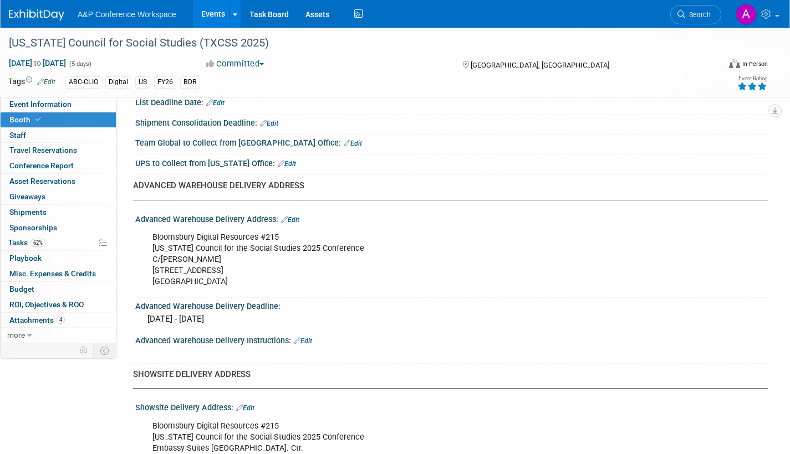
scroll to position [499, 0]
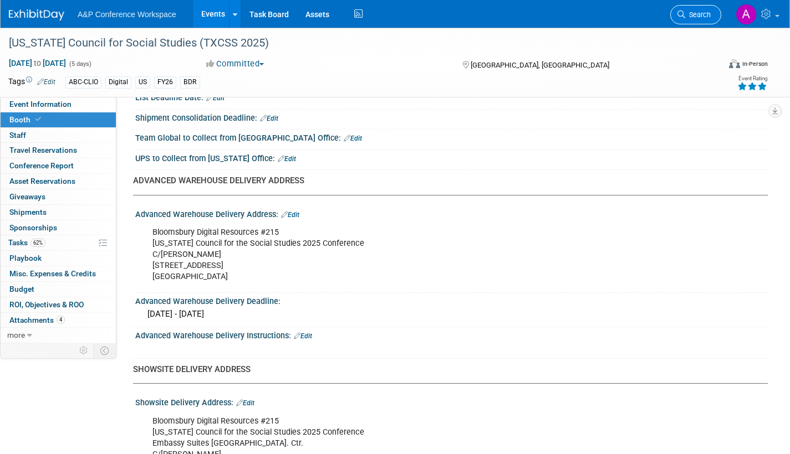
click at [702, 17] on span "Search" at bounding box center [697, 15] width 25 height 8
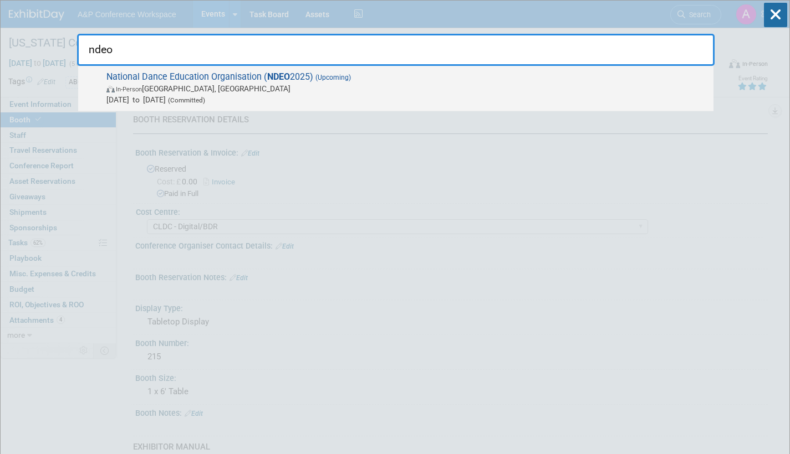
type input "ndeo"
click at [253, 94] on span "Oct 3, 2025 to Oct 6, 2025 (Committed)" at bounding box center [406, 99] width 601 height 11
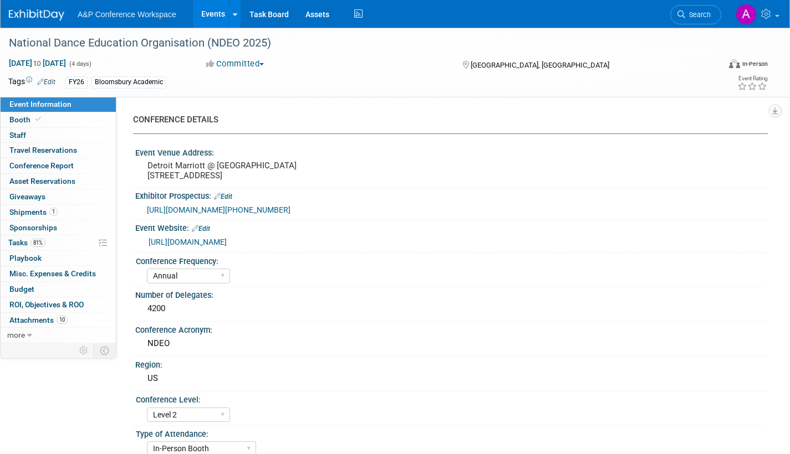
select select "Annual"
select select "Level 2"
select select "In-Person Booth"
select select "Drama & Performance Studies"
select select "Methuen Drama"
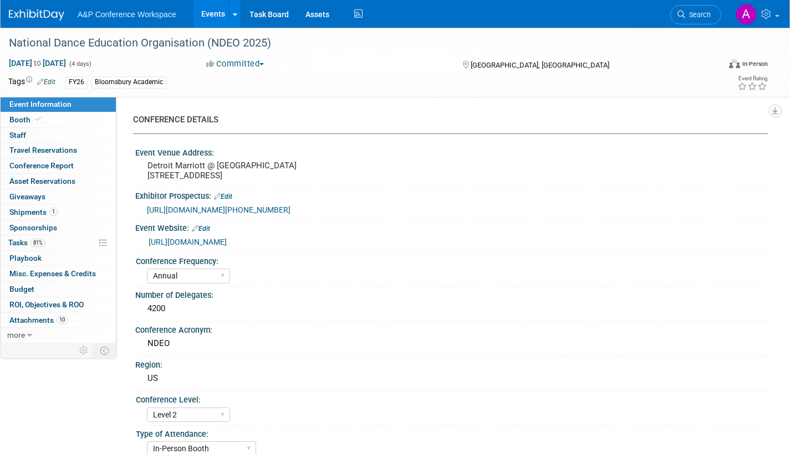
select select "[PERSON_NAME]"
select select "Networking/Commissioning"
click at [31, 208] on span "Shipments 1" at bounding box center [33, 212] width 48 height 9
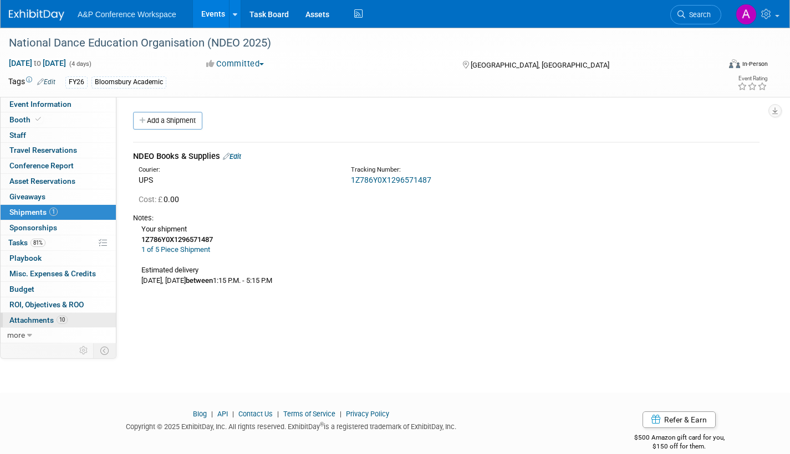
click at [38, 320] on span "Attachments 10" at bounding box center [38, 320] width 58 height 9
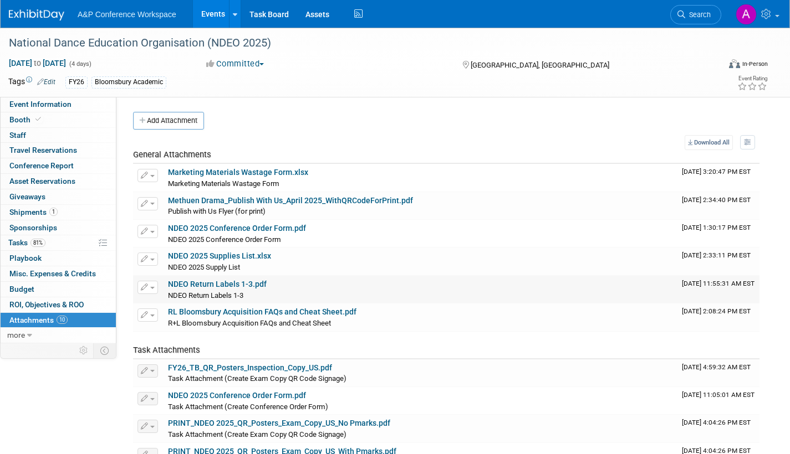
click at [248, 283] on link "NDEO Return Labels 1-3.pdf" at bounding box center [217, 284] width 99 height 9
click at [37, 103] on span "Event Information" at bounding box center [40, 104] width 62 height 9
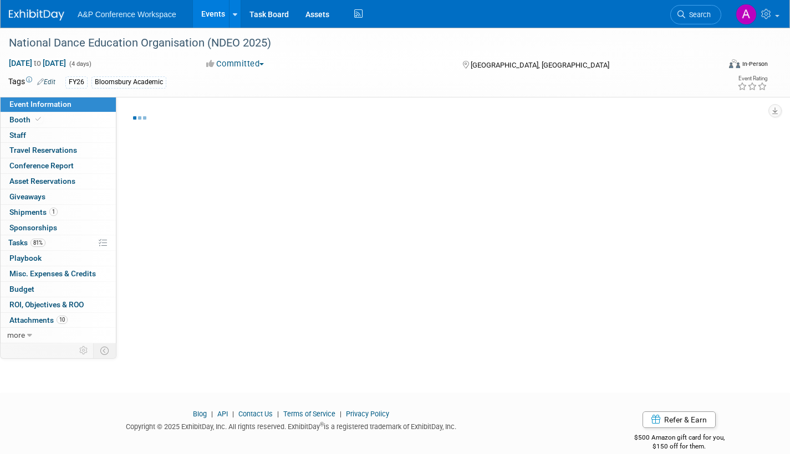
select select "Annual"
select select "Level 2"
select select "In-Person Booth"
select select "Drama & Performance Studies"
select select "Methuen Drama"
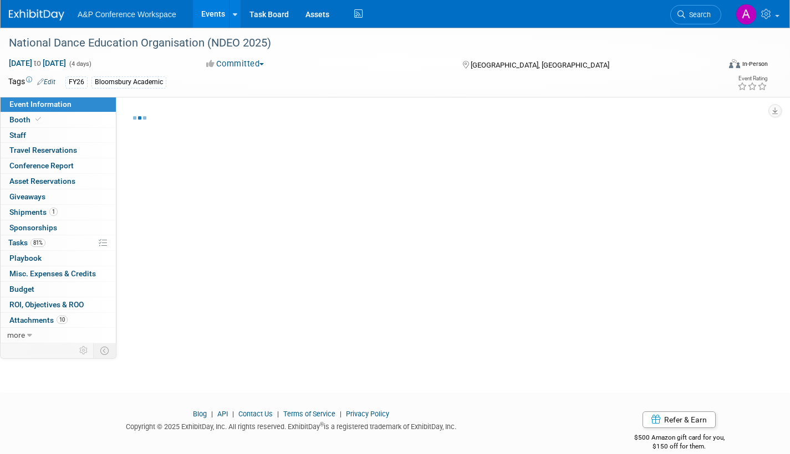
select select "[PERSON_NAME]"
select select "Networking/Commissioning"
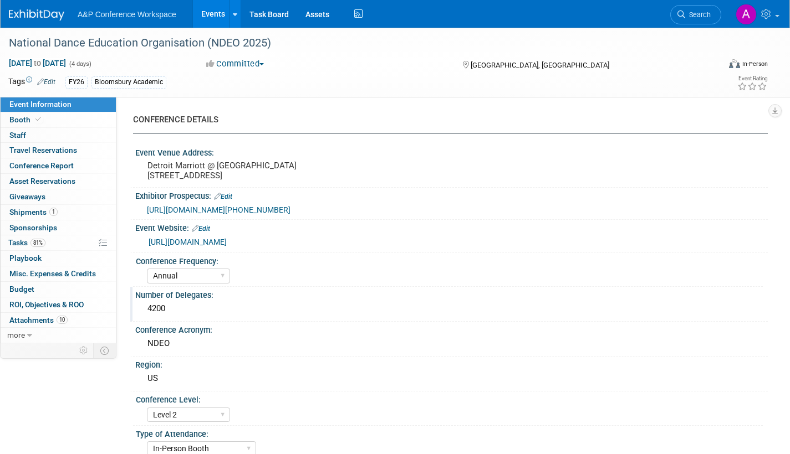
drag, startPoint x: 747, startPoint y: 357, endPoint x: 661, endPoint y: 300, distance: 102.8
click at [747, 352] on div "NDEO" at bounding box center [452, 343] width 616 height 17
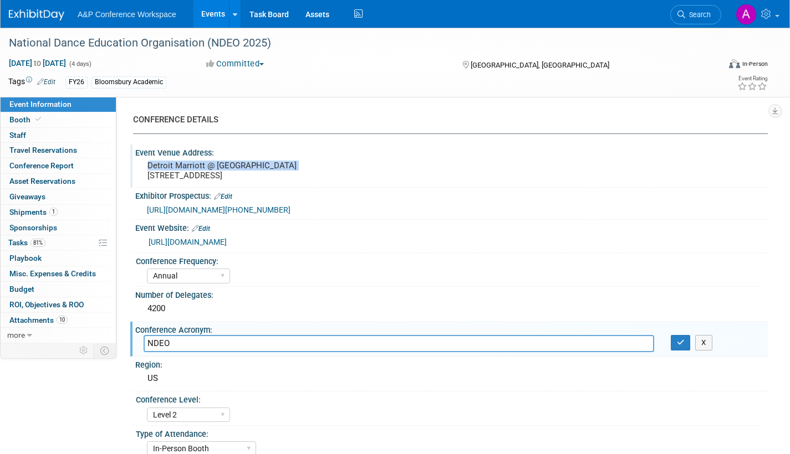
drag, startPoint x: 149, startPoint y: 164, endPoint x: 291, endPoint y: 165, distance: 143.0
click at [291, 165] on pre "Detroit Marriott @ Renaissance Center 400 Renaissance Dr. W Detroit, MI 48243" at bounding box center [266, 171] width 239 height 20
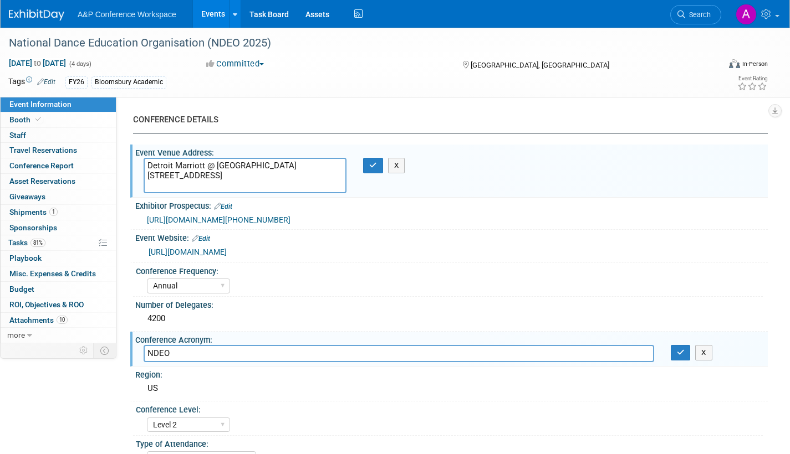
click at [240, 181] on textarea "Detroit Marriott @ Renaissance Center 400 Renaissance Dr. W Detroit, MI 48243" at bounding box center [245, 175] width 203 height 35
drag, startPoint x: 202, startPoint y: 165, endPoint x: 139, endPoint y: 161, distance: 63.3
click at [139, 161] on div "Detroit Marriott @ Renaissance Center 400 Renaissance Dr. W Detroit, MI 48243" at bounding box center [244, 175] width 219 height 35
click at [368, 167] on button "button" at bounding box center [373, 166] width 20 height 16
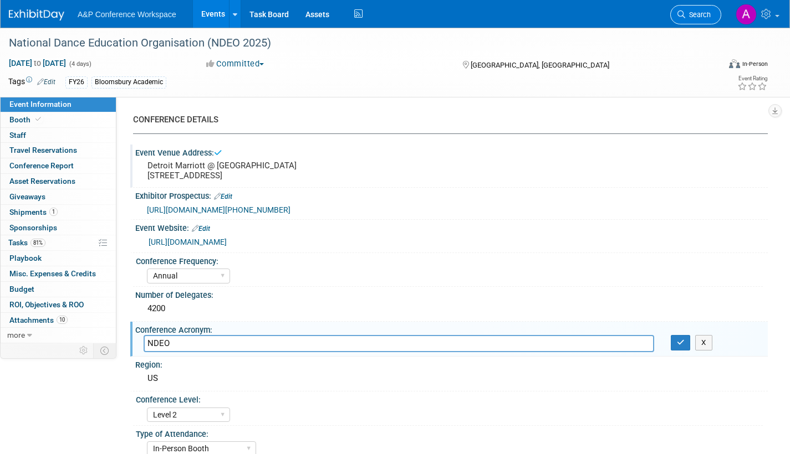
click at [694, 13] on span "Search" at bounding box center [697, 15] width 25 height 8
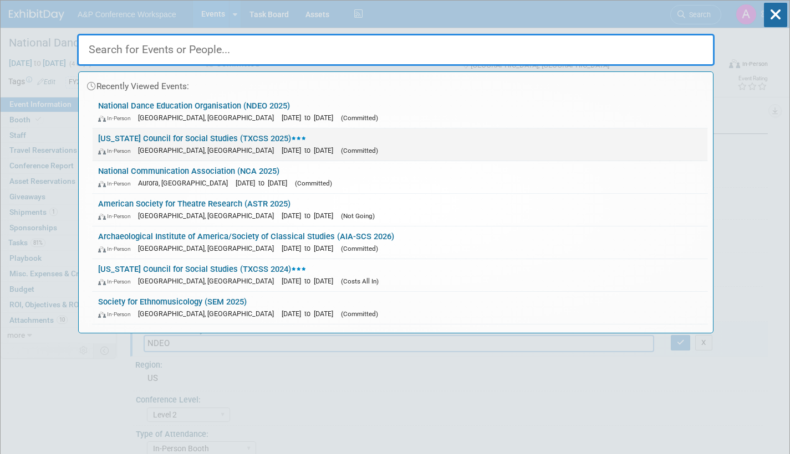
click at [282, 147] on span "[DATE] to [DATE]" at bounding box center [310, 150] width 57 height 8
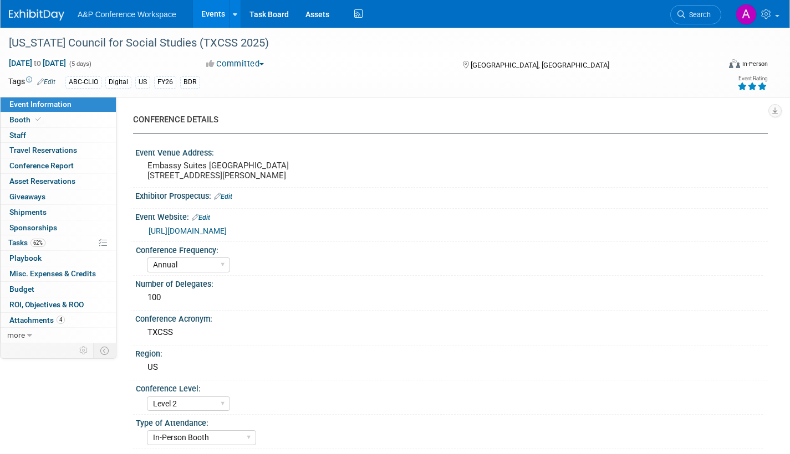
select select "Annual"
select select "Level 2"
select select "In-Person Booth"
select select "Schools"
select select "Bloomsbury Digital Resources"
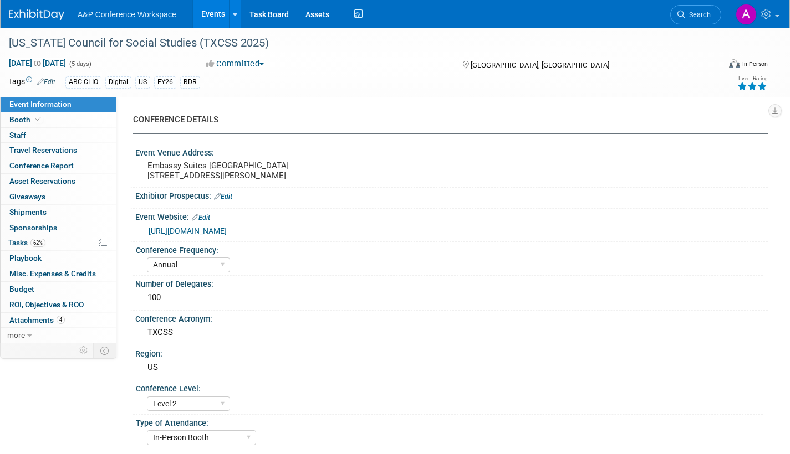
select select "[PERSON_NAME]"
select select "BDR Product Awareness and Trial Generation​"
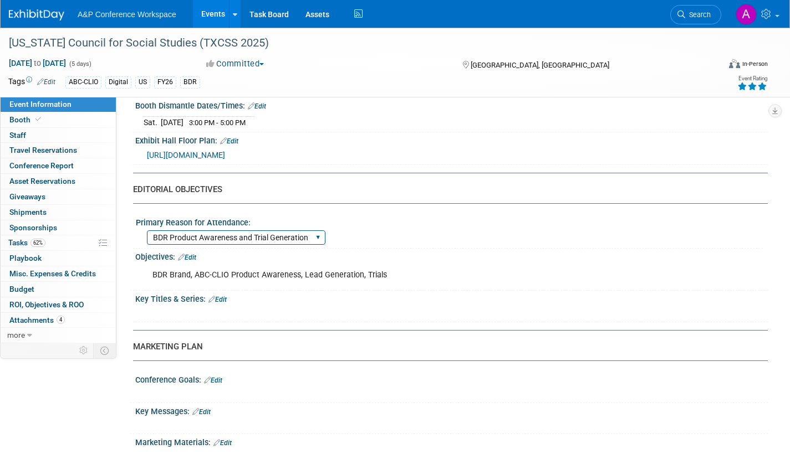
scroll to position [942, 0]
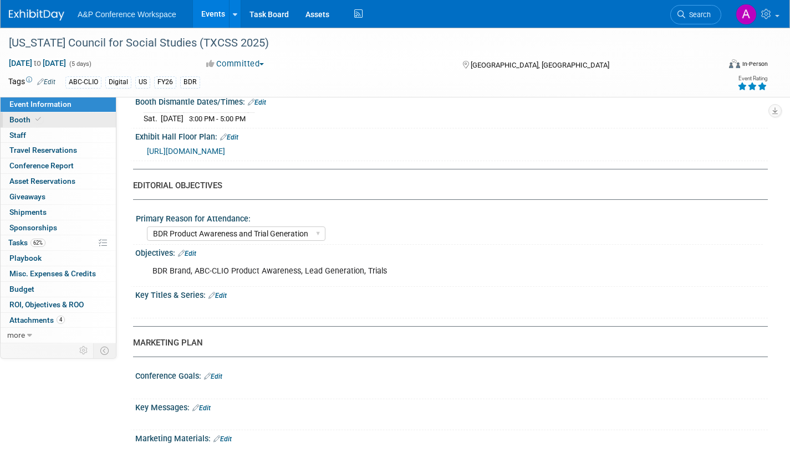
click at [16, 118] on span "Booth" at bounding box center [26, 119] width 34 height 9
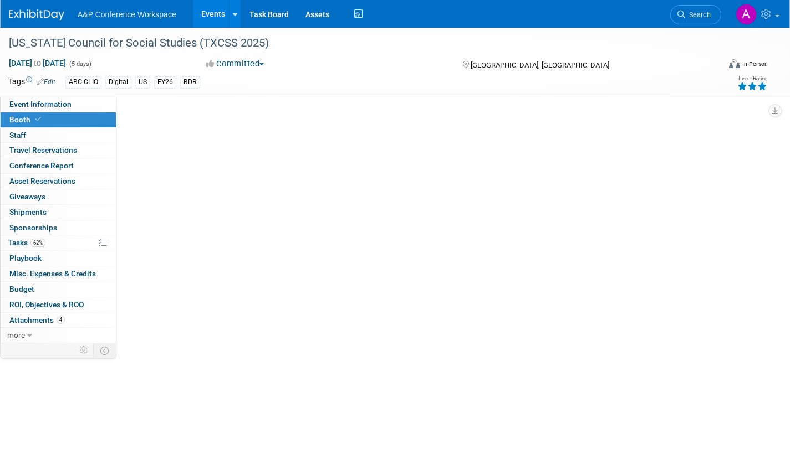
scroll to position [0, 0]
select select "CLDC - Digital/BDR"
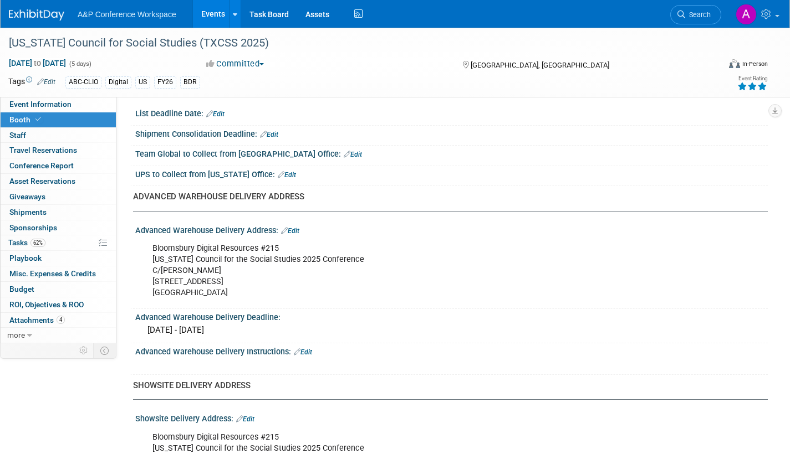
scroll to position [499, 0]
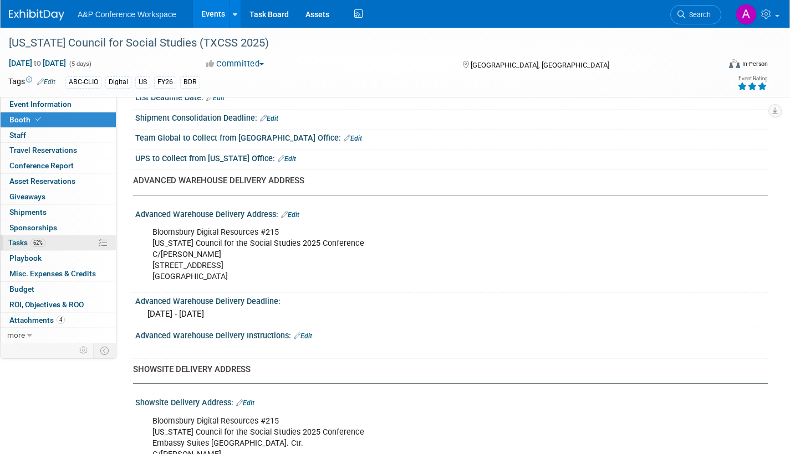
click at [17, 244] on span "Tasks 62%" at bounding box center [26, 242] width 37 height 9
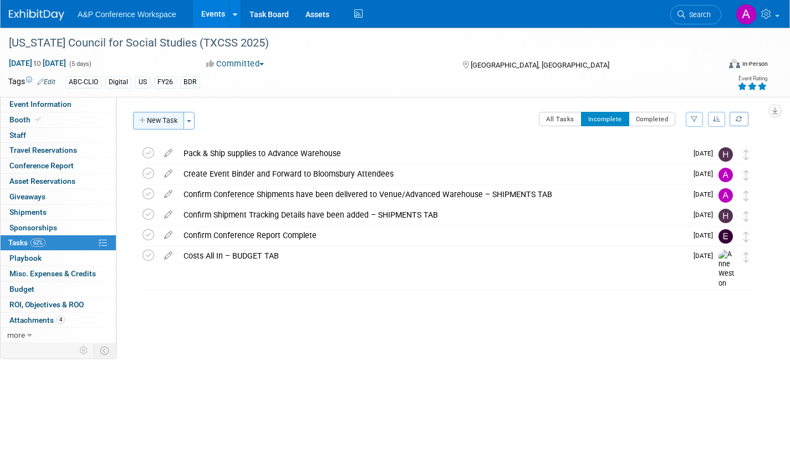
click at [162, 117] on button "New Task" at bounding box center [158, 121] width 51 height 18
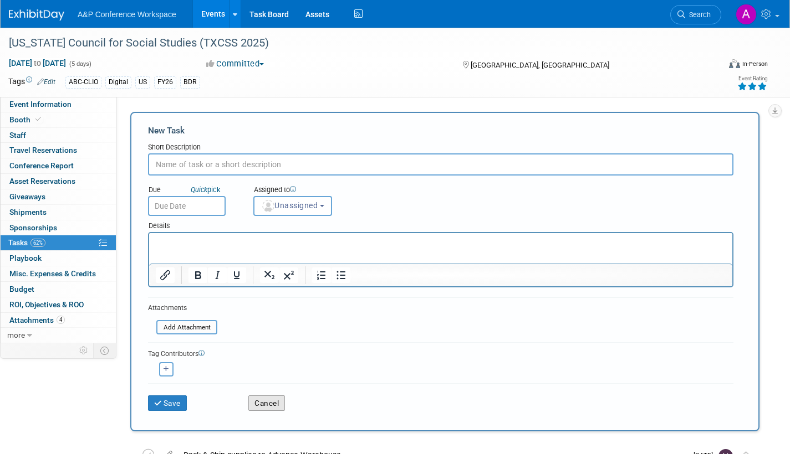
click at [279, 406] on button "Cancel" at bounding box center [266, 404] width 37 height 16
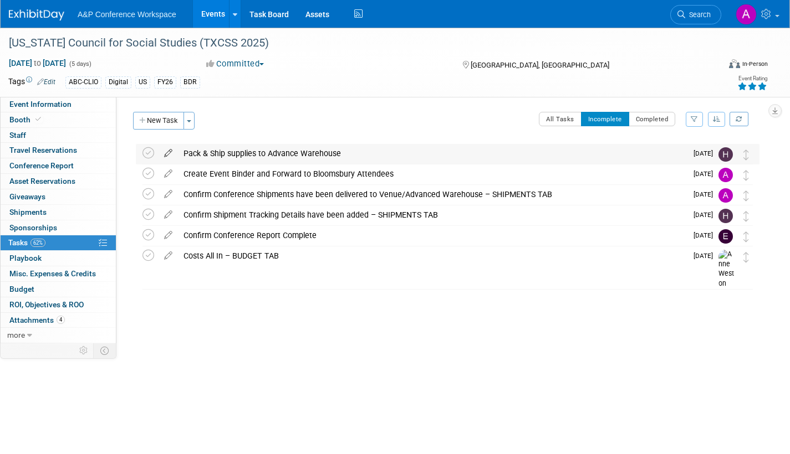
click at [170, 153] on icon at bounding box center [167, 151] width 19 height 14
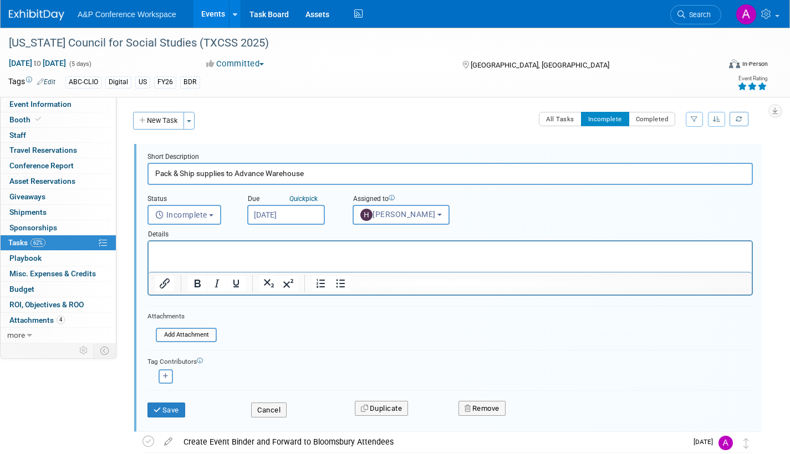
click at [319, 218] on input "[DATE]" at bounding box center [286, 215] width 78 height 20
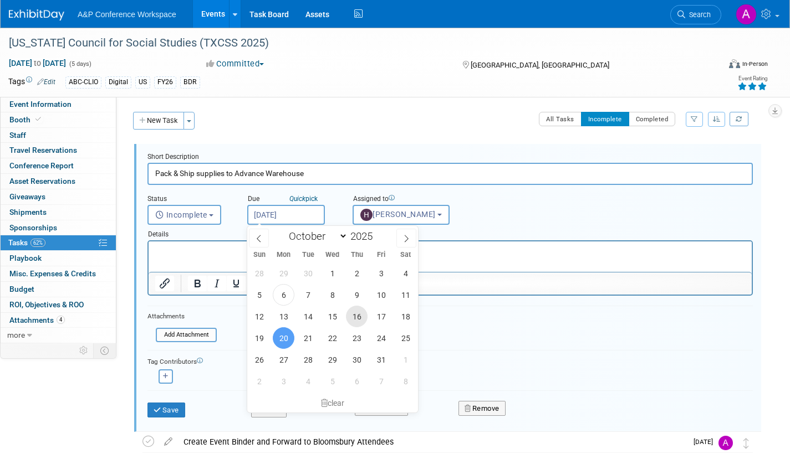
click at [357, 314] on span "16" at bounding box center [357, 317] width 22 height 22
type input "[DATE]"
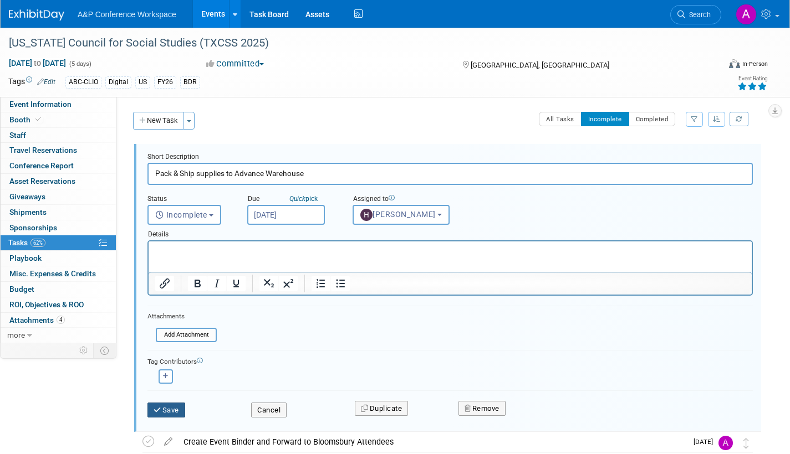
click at [182, 413] on button "Save" at bounding box center [166, 411] width 38 height 16
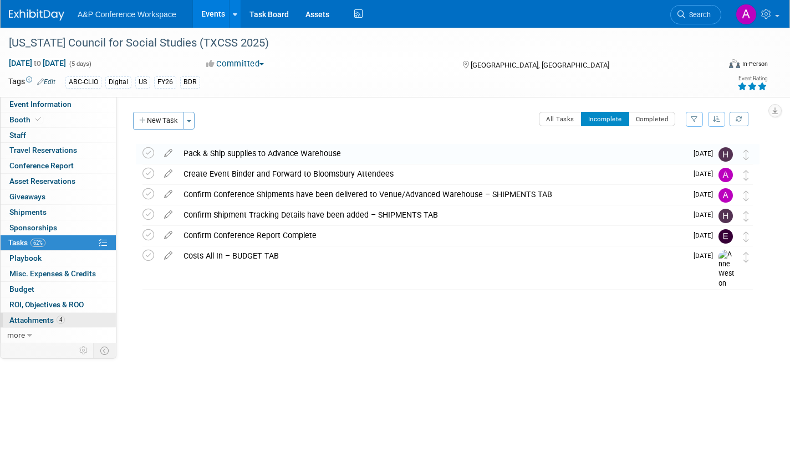
click at [37, 319] on span "Attachments 4" at bounding box center [36, 320] width 55 height 9
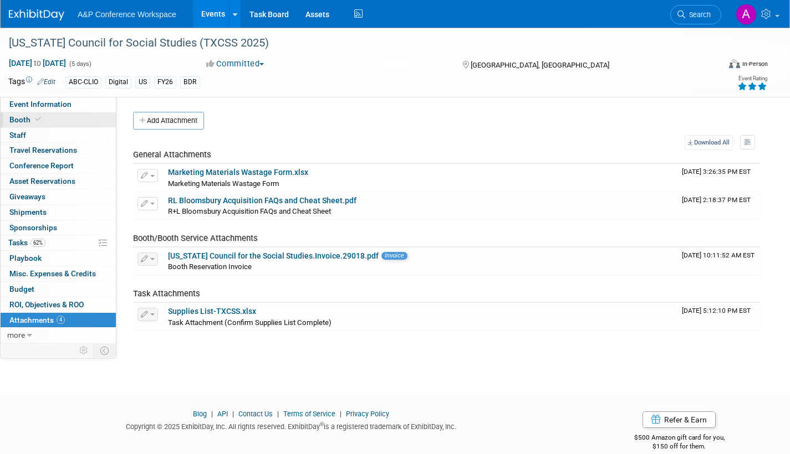
click at [19, 122] on span "Booth" at bounding box center [26, 119] width 34 height 9
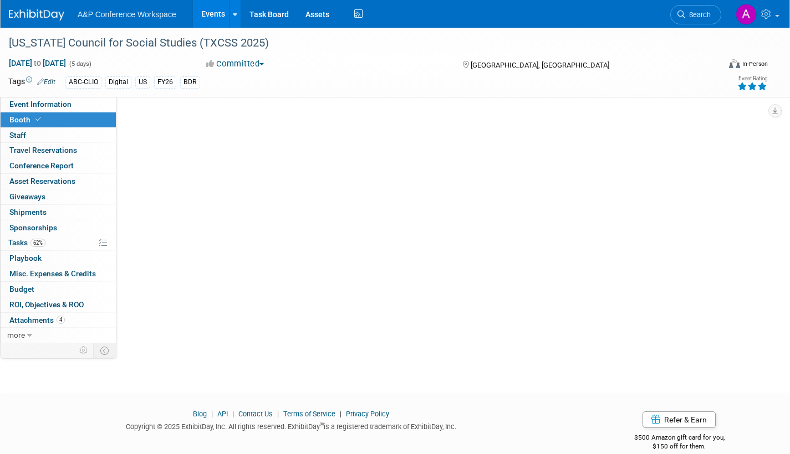
select select "CLDC - Digital/BDR"
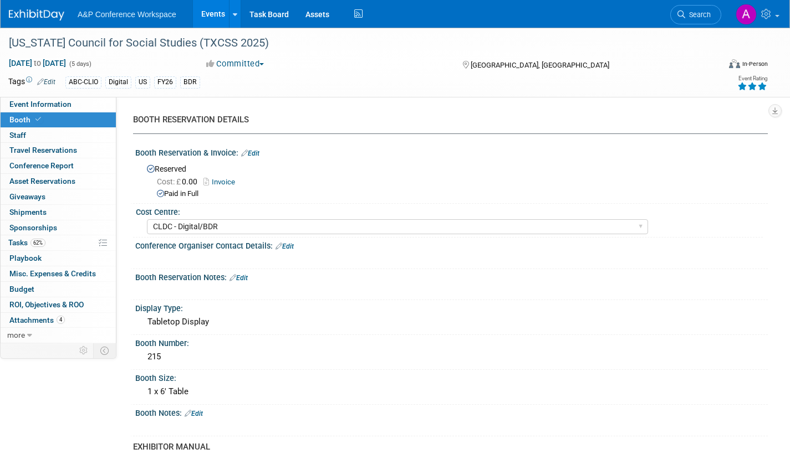
drag, startPoint x: 62, startPoint y: 104, endPoint x: 232, endPoint y: 209, distance: 200.5
click at [62, 105] on span "Event Information" at bounding box center [40, 104] width 62 height 9
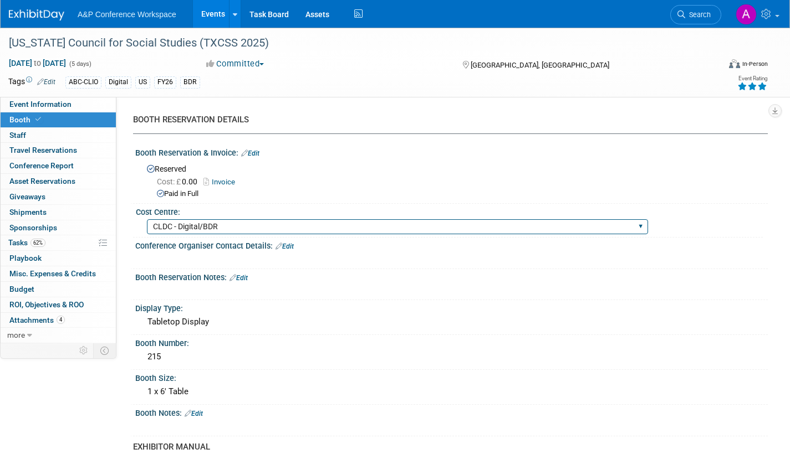
select select "Annual"
select select "Level 2"
select select "In-Person Booth"
select select "Schools"
select select "Bloomsbury Digital Resources"
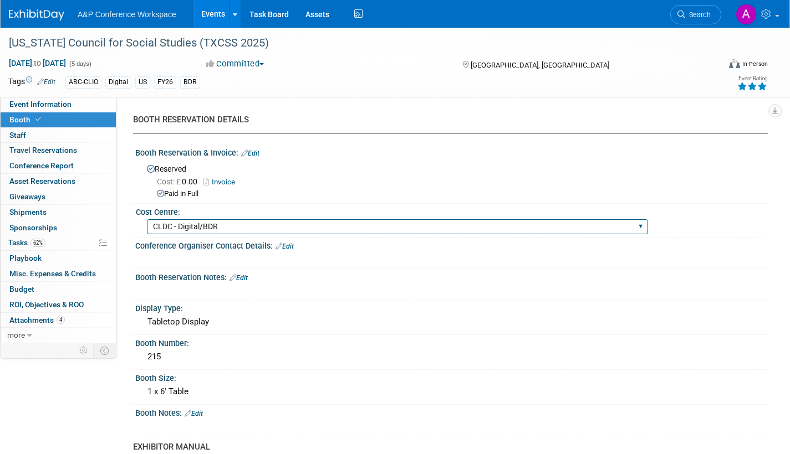
select select "[PERSON_NAME]"
select select "BDR Product Awareness and Trial Generation​"
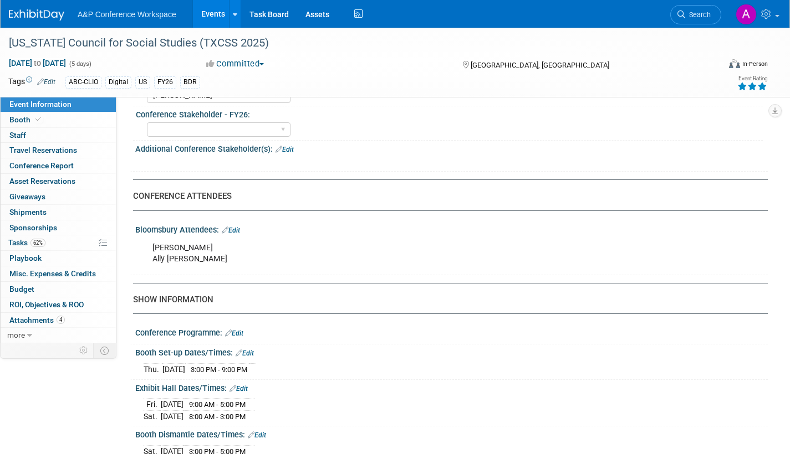
scroll to position [610, 0]
drag, startPoint x: 153, startPoint y: 257, endPoint x: 197, endPoint y: 259, distance: 43.8
click at [197, 259] on div "[PERSON_NAME] Ally [PERSON_NAME]" at bounding box center [395, 253] width 500 height 33
copy div "[PERSON_NAME]"
drag, startPoint x: 16, startPoint y: 239, endPoint x: 120, endPoint y: 253, distance: 105.6
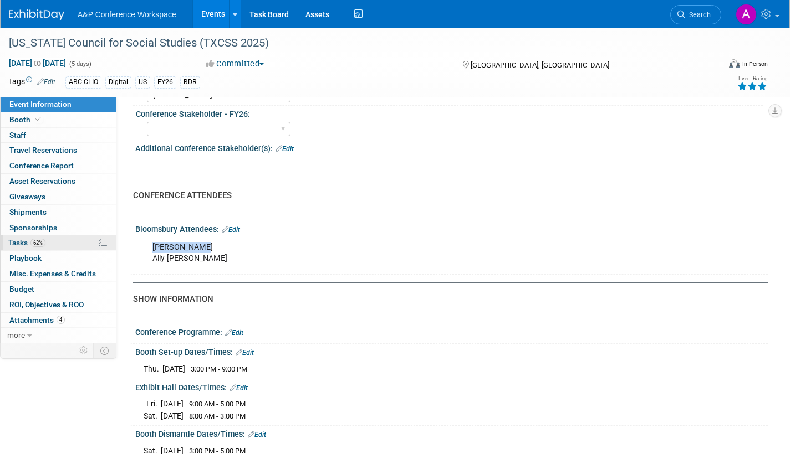
click at [15, 239] on span "Tasks 62%" at bounding box center [26, 242] width 37 height 9
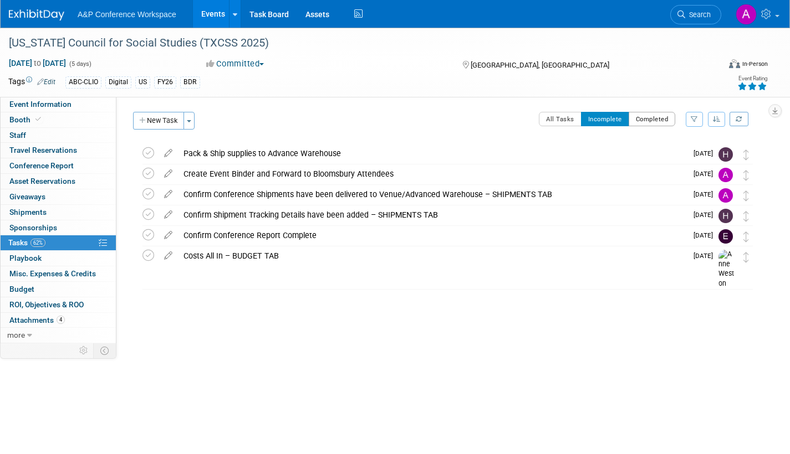
click at [643, 122] on button "Completed" at bounding box center [651, 119] width 47 height 14
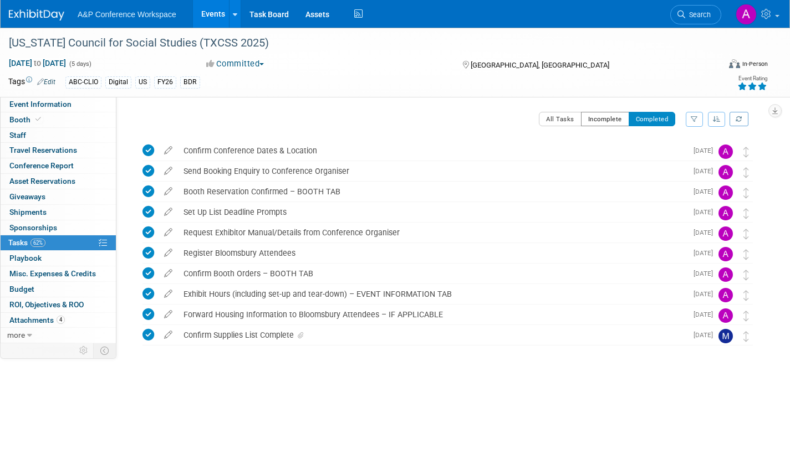
drag, startPoint x: 596, startPoint y: 121, endPoint x: 467, endPoint y: 117, distance: 128.6
click at [596, 119] on button "Incomplete" at bounding box center [605, 119] width 48 height 14
